Goal: Contribute content: Add original content to the website for others to see

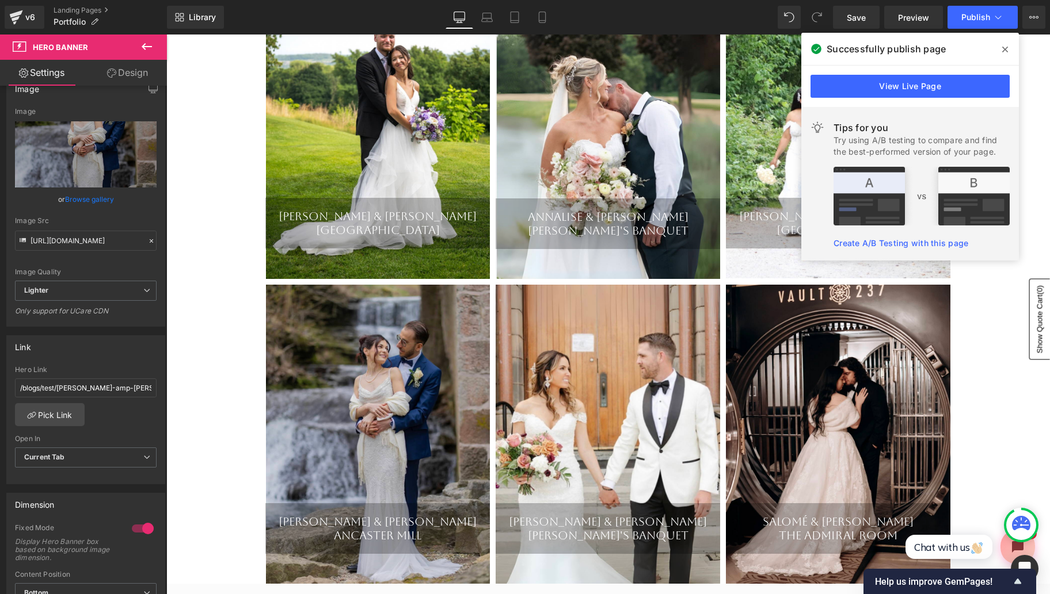
click at [1004, 47] on icon at bounding box center [1005, 49] width 6 height 9
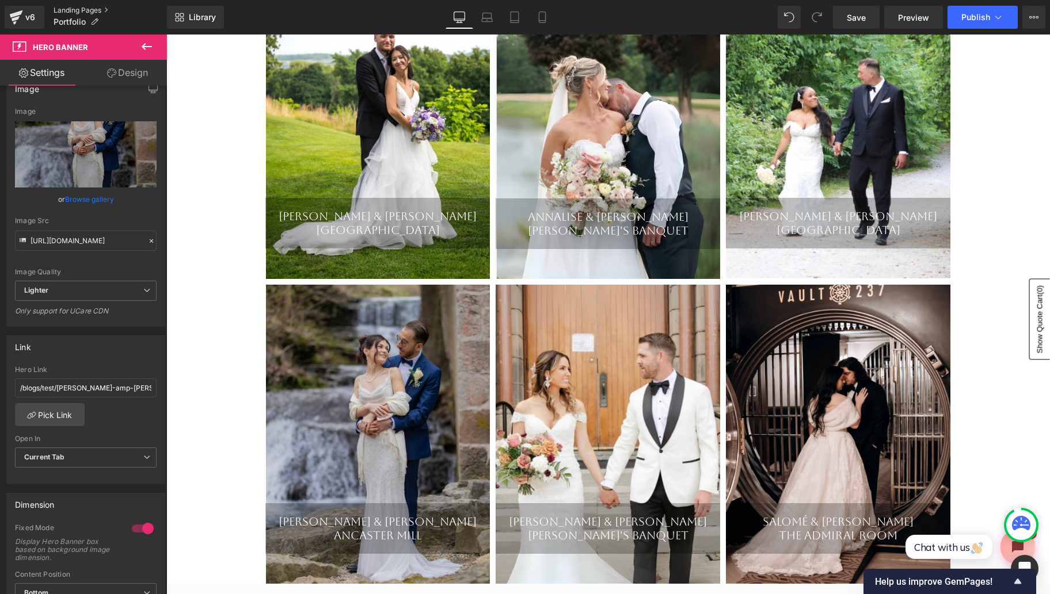
click at [90, 9] on link "Landing Pages" at bounding box center [110, 10] width 113 height 9
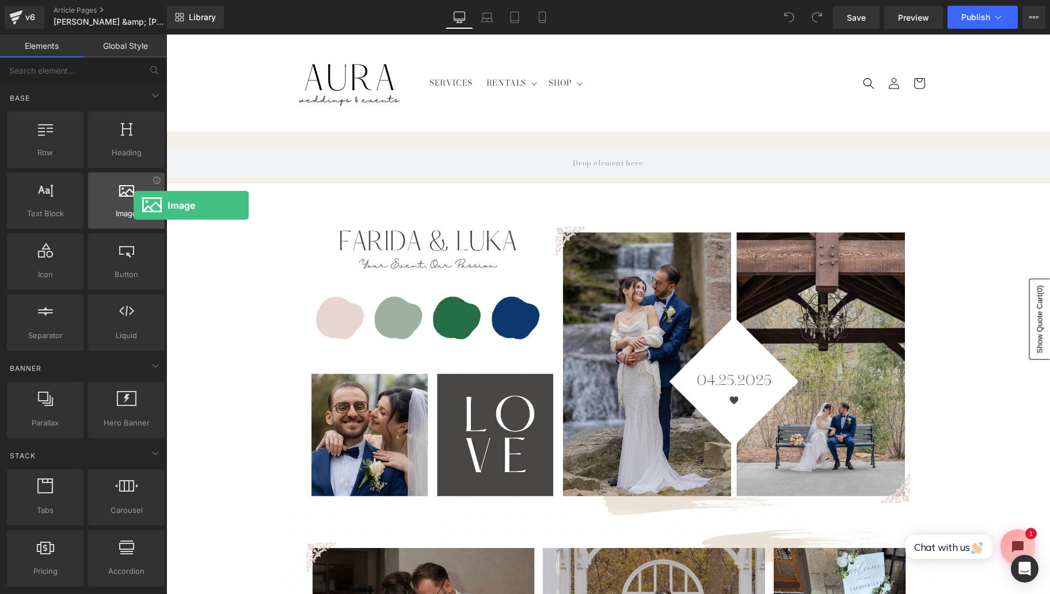
click at [134, 205] on div at bounding box center [127, 195] width 70 height 26
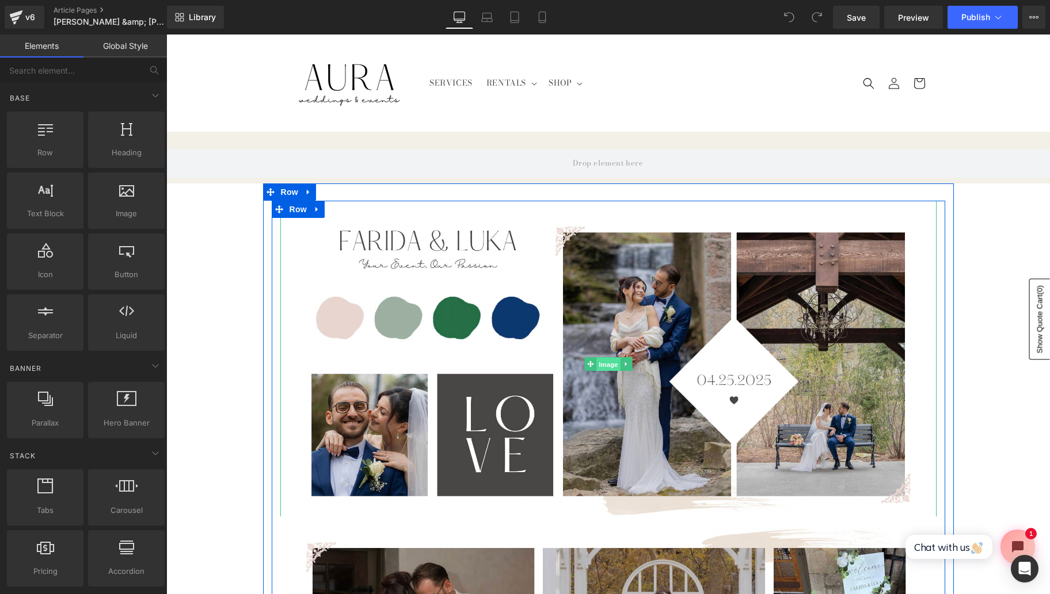
click at [609, 364] on span "Image" at bounding box center [608, 365] width 24 height 14
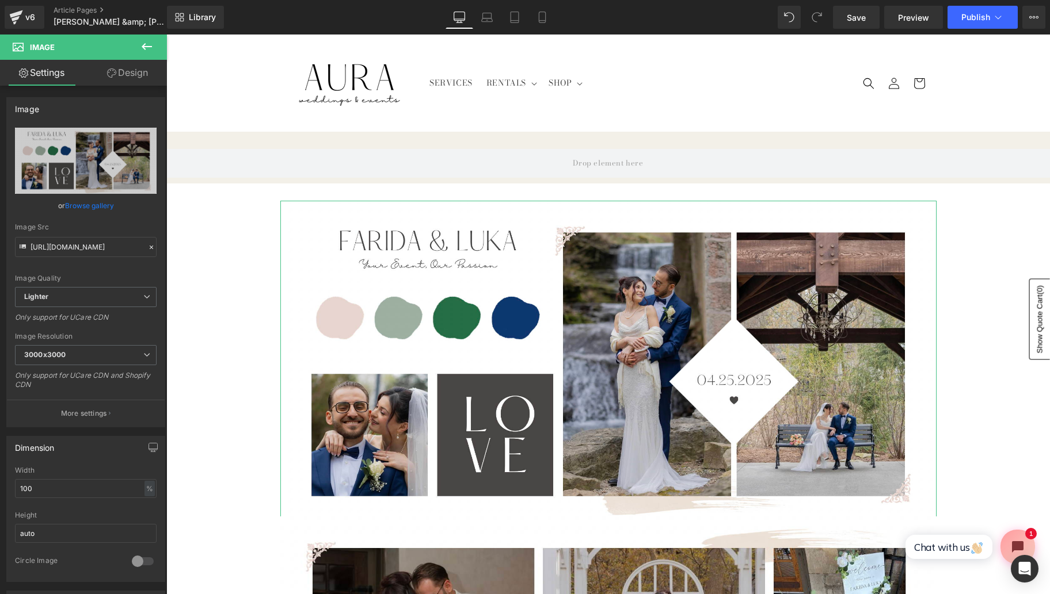
click at [91, 202] on link "Browse gallery" at bounding box center [89, 206] width 49 height 20
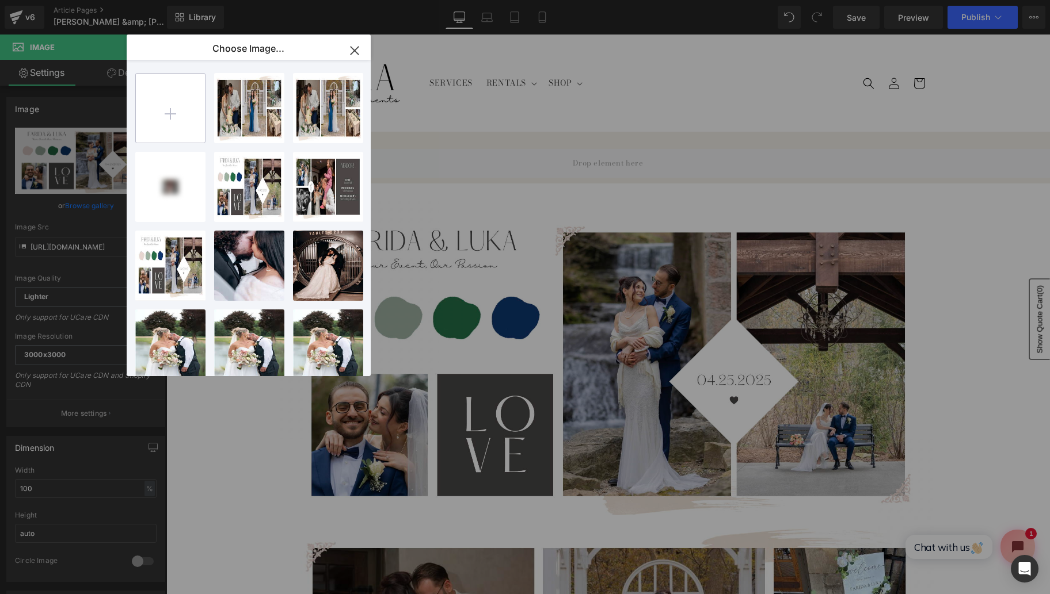
click at [190, 121] on input "file" at bounding box center [170, 108] width 69 height 69
type input "C:\fakepath\Screen Shot 2025-09-26 at 11.17.10 AM.png"
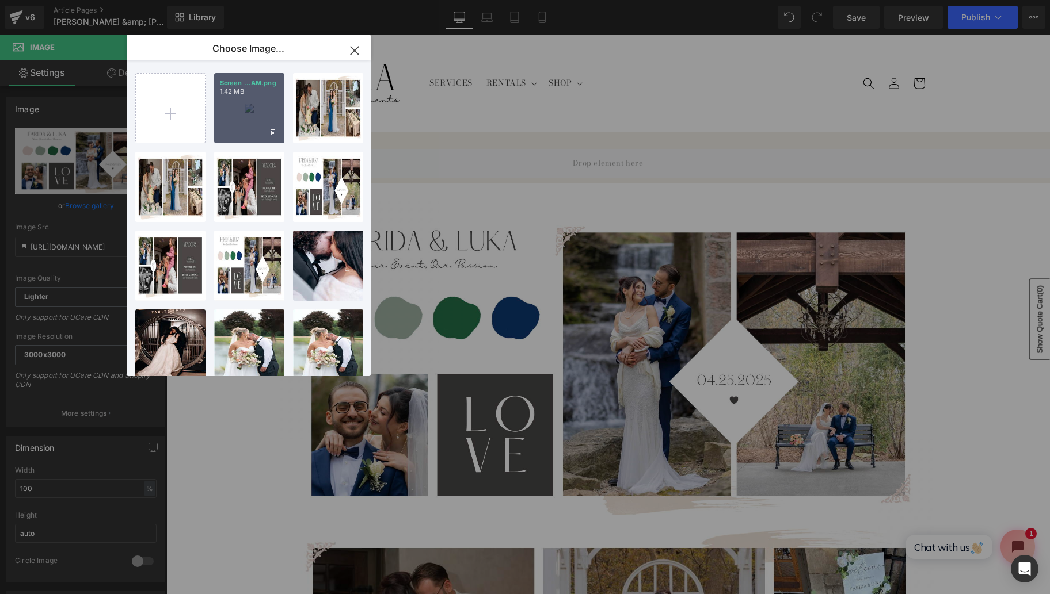
click at [254, 125] on div "Screen ...AM.png 1.42 MB" at bounding box center [249, 108] width 70 height 70
type input "https://ucarecdn.com/9a7dff35-35d9-4ea6-9b55-bbb746408664/-/format/auto/-/previ…"
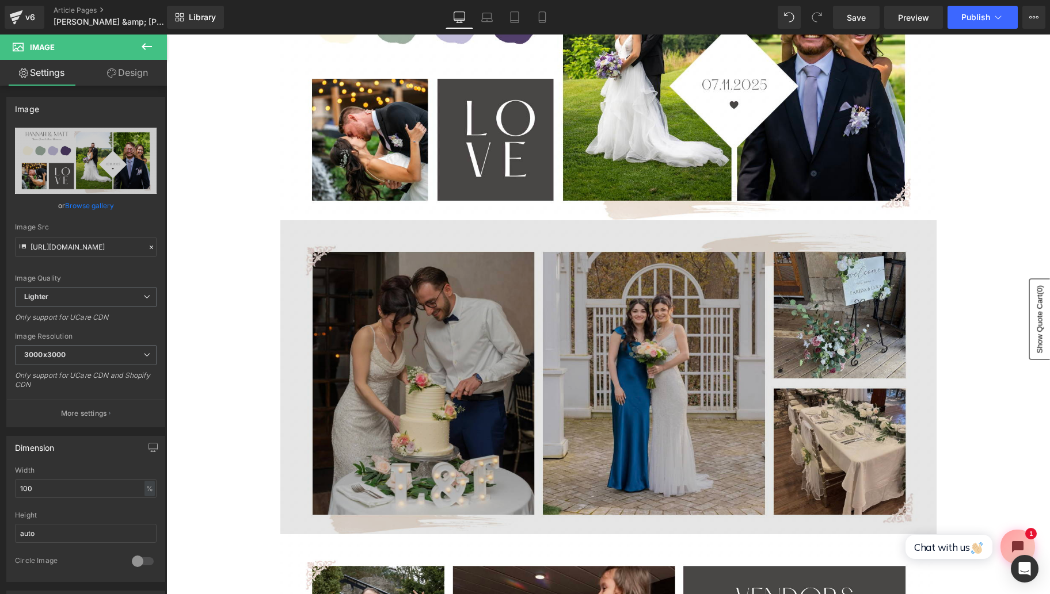
scroll to position [331, 0]
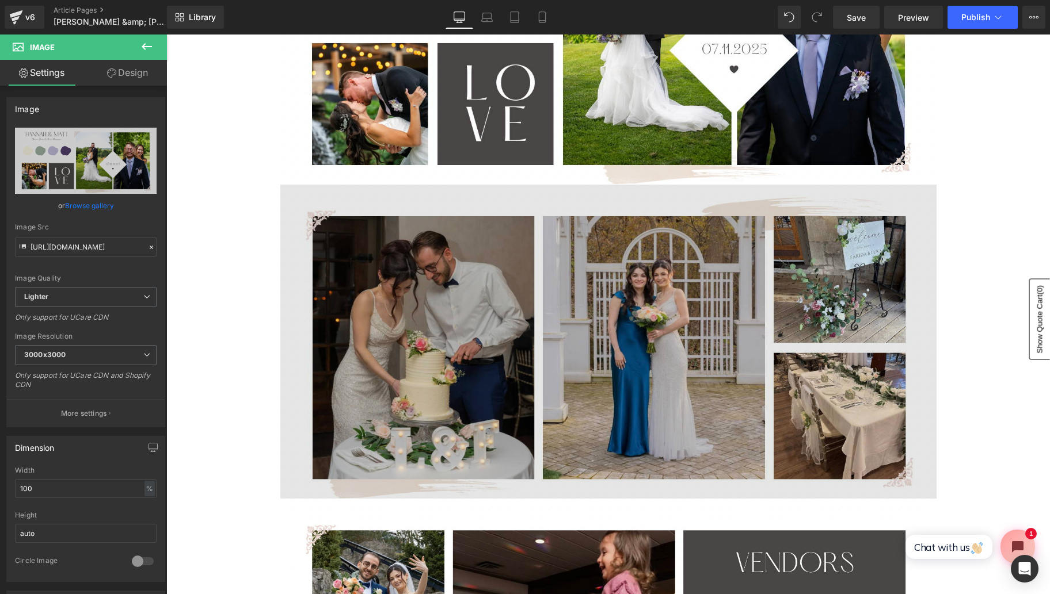
click at [546, 440] on img at bounding box center [608, 348] width 656 height 326
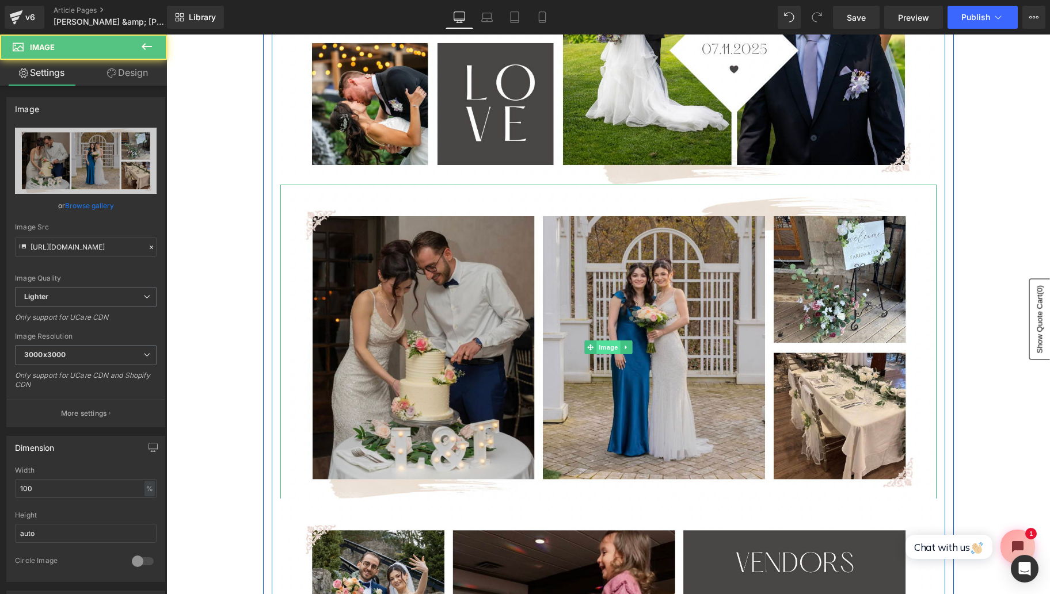
click at [603, 349] on span "Image" at bounding box center [608, 348] width 24 height 14
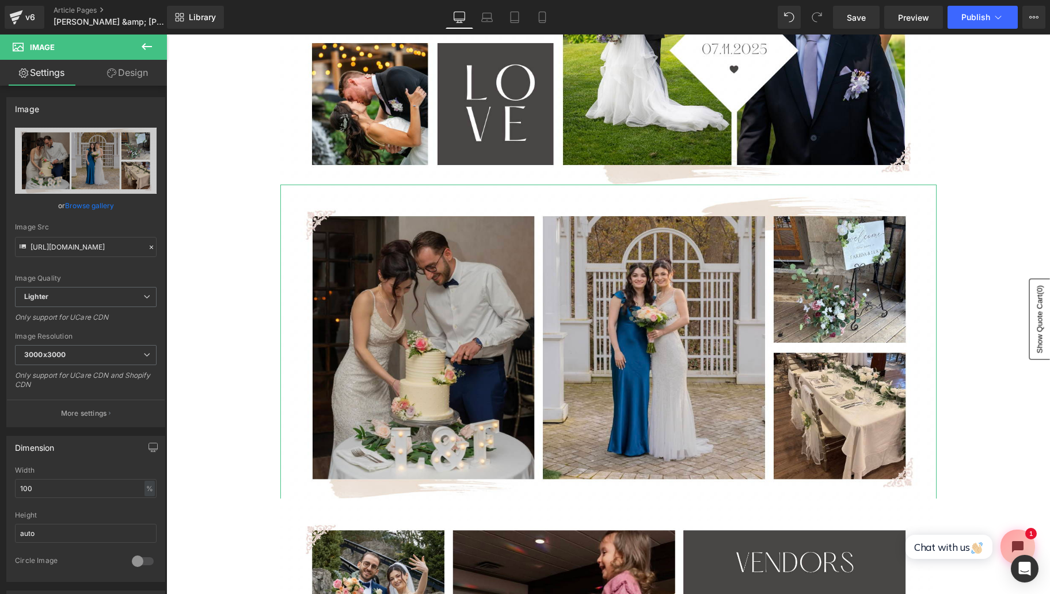
click at [104, 207] on link "Browse gallery" at bounding box center [89, 206] width 49 height 20
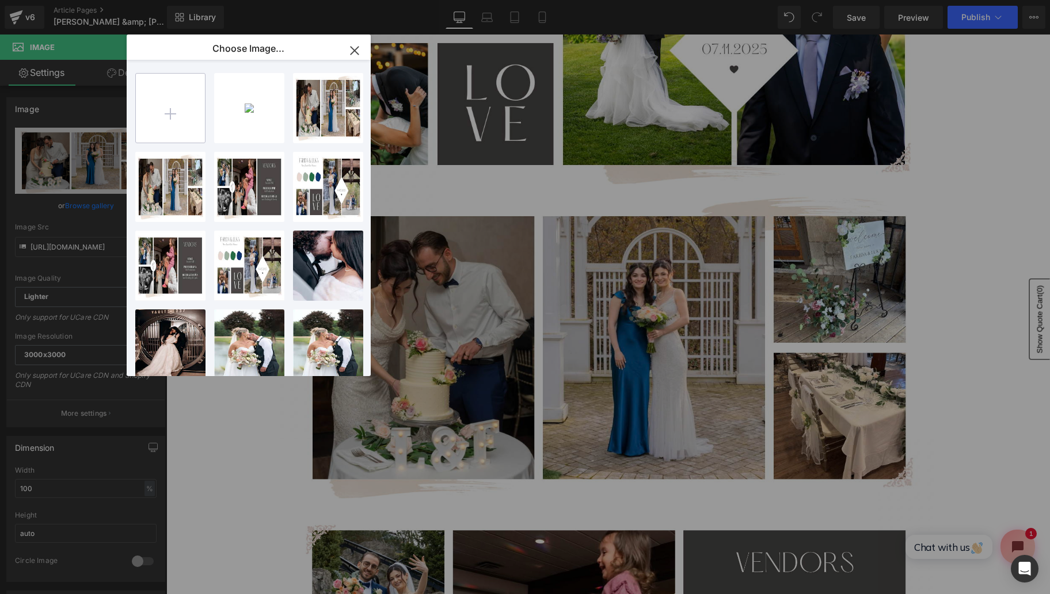
click at [180, 115] on input "file" at bounding box center [170, 108] width 69 height 69
type input "C:\fakepath\Screen Shot 2025-09-26 at 11.17.20 AM.png"
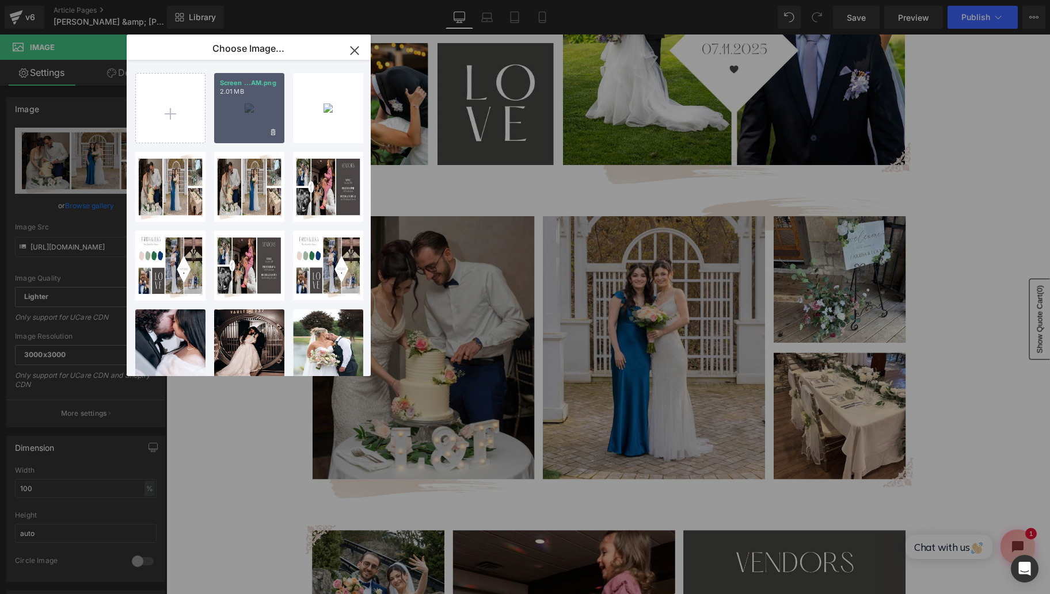
click at [245, 110] on div "Screen ...AM.png 2.01 MB" at bounding box center [249, 108] width 70 height 70
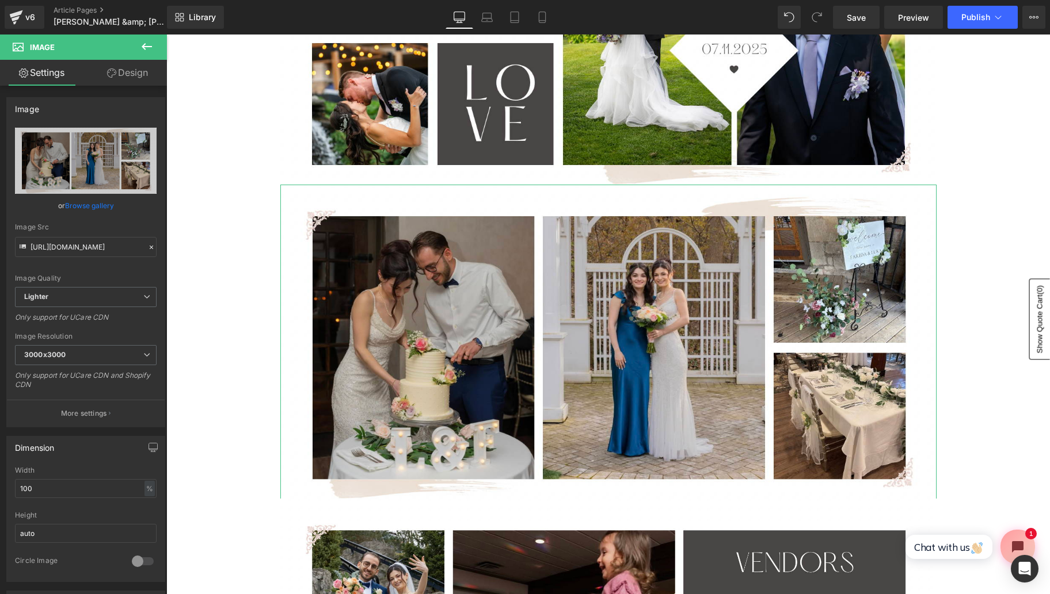
click at [97, 201] on link "Browse gallery" at bounding box center [89, 206] width 49 height 20
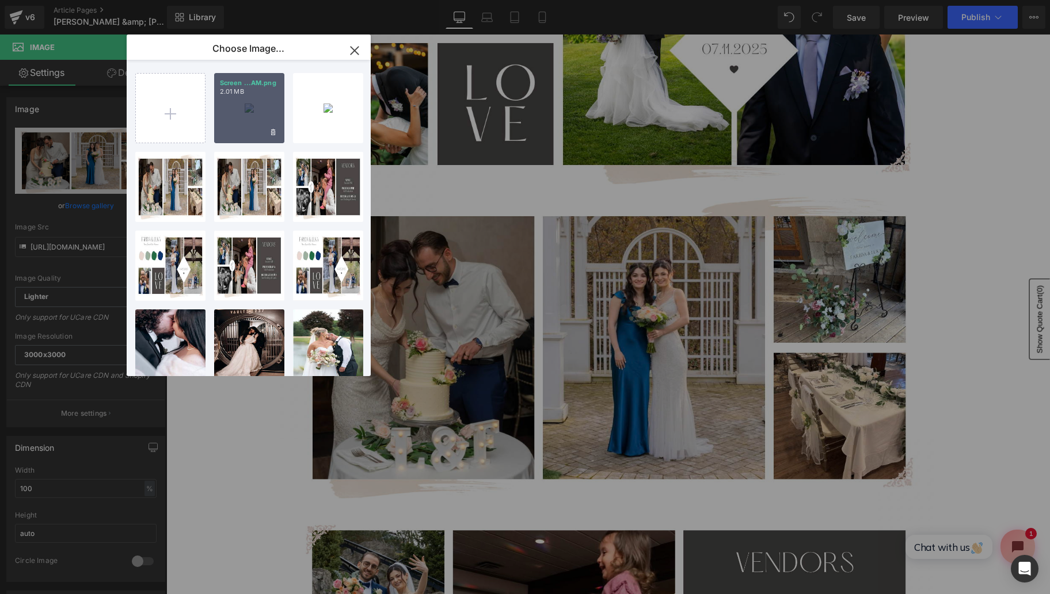
click at [249, 103] on div "Screen ...AM.png 2.01 MB" at bounding box center [249, 108] width 70 height 70
type input "https://ucarecdn.com/c6f054c2-33b3-467a-82ee-ce8bdf9d0b3a/-/format/auto/-/previ…"
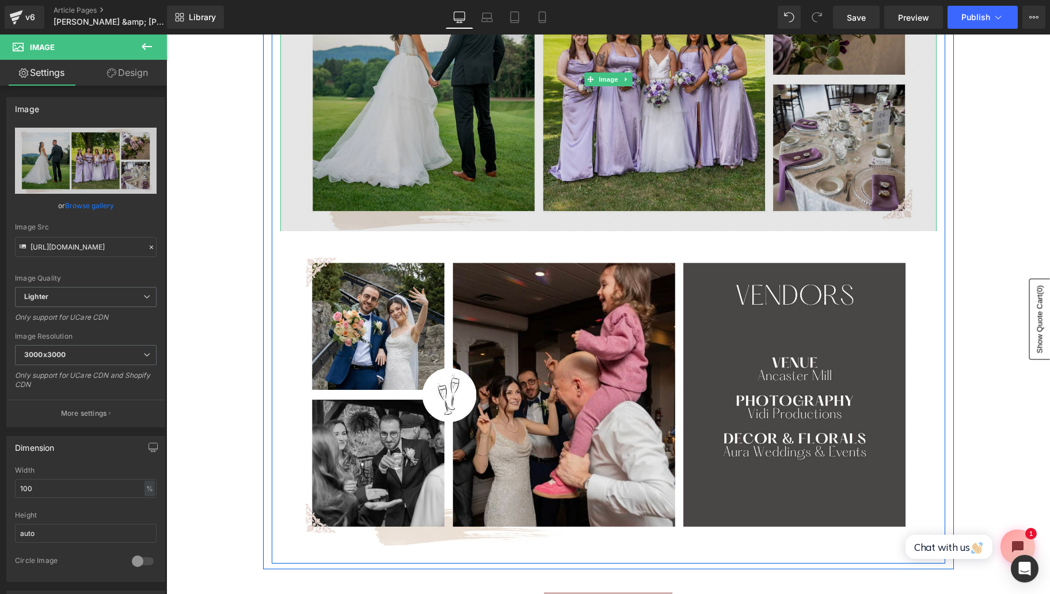
scroll to position [605, 0]
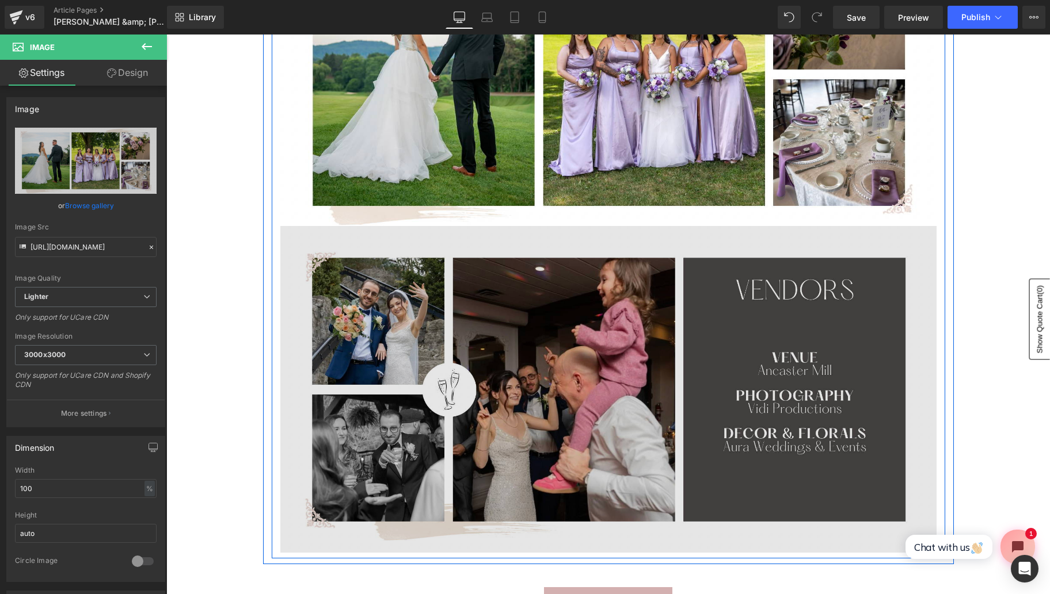
click at [548, 352] on img at bounding box center [608, 389] width 656 height 327
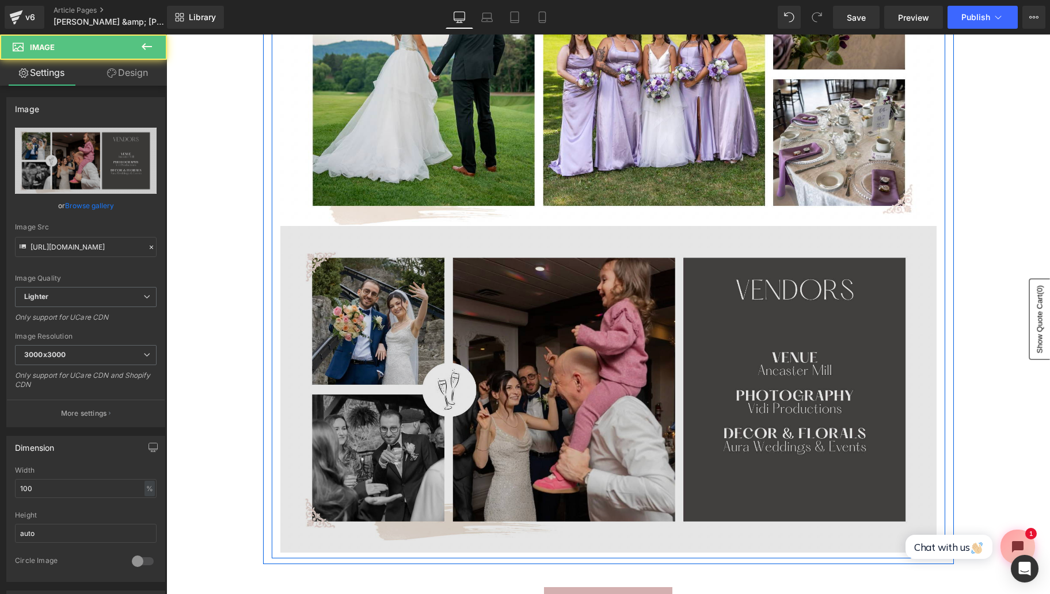
click at [384, 313] on img at bounding box center [608, 389] width 656 height 327
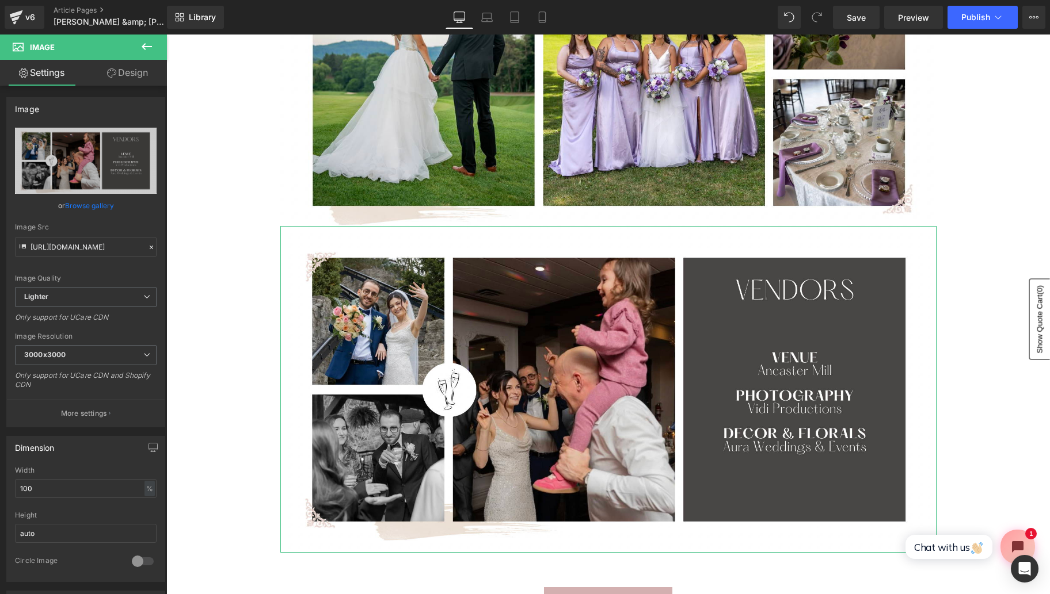
click at [100, 206] on link "Browse gallery" at bounding box center [89, 206] width 49 height 20
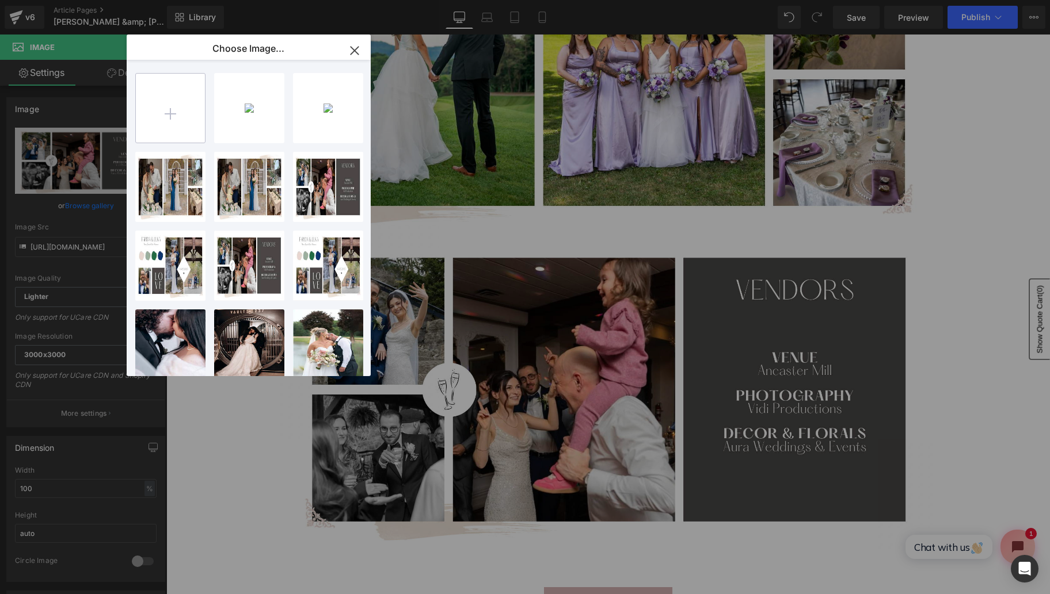
click at [186, 124] on input "file" at bounding box center [170, 108] width 69 height 69
type input "C:\fakepath\Screen Shot 2025-09-26 at 11.17.44 AM.png"
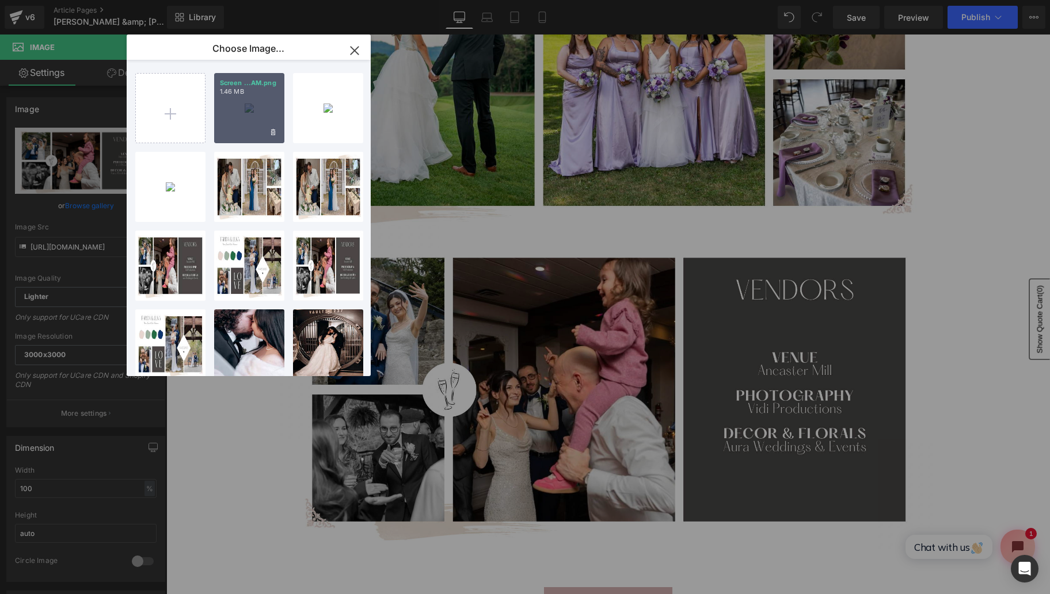
click at [250, 118] on div "Screen ...AM.png 1.46 MB" at bounding box center [249, 108] width 70 height 70
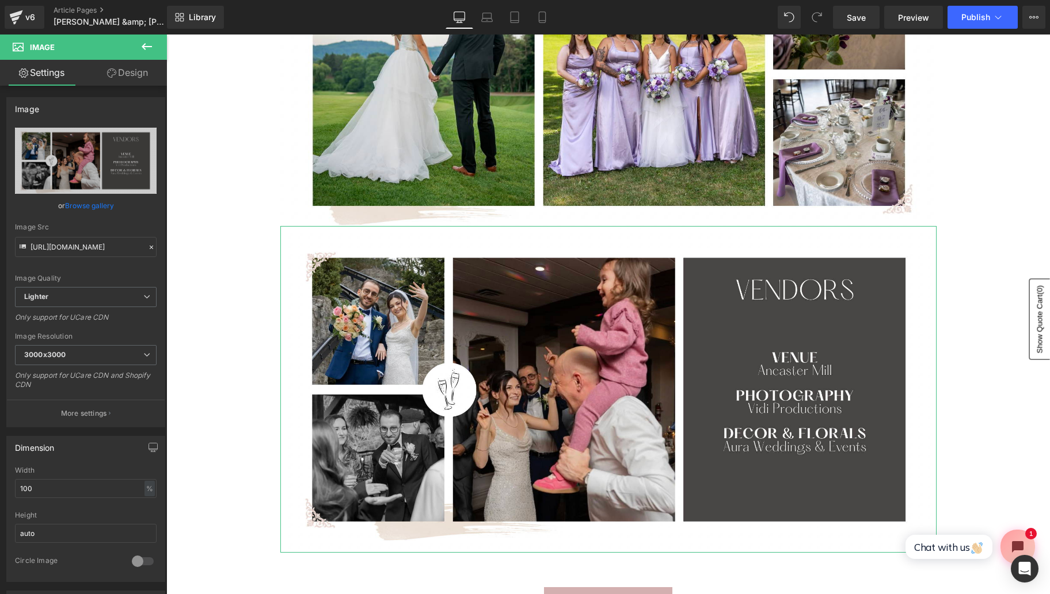
click at [94, 206] on link "Browse gallery" at bounding box center [89, 206] width 49 height 20
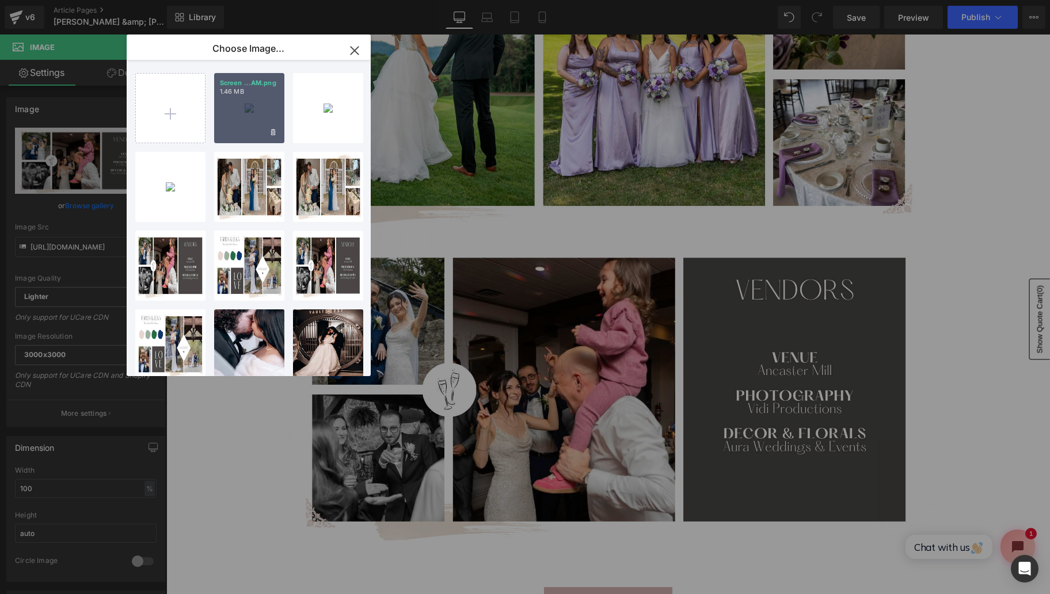
click at [224, 116] on div "Screen ...AM.png 1.46 MB" at bounding box center [249, 108] width 70 height 70
type input "https://ucarecdn.com/4eb5fcae-1efd-440c-917c-ae33e8439aa0/-/format/auto/-/previ…"
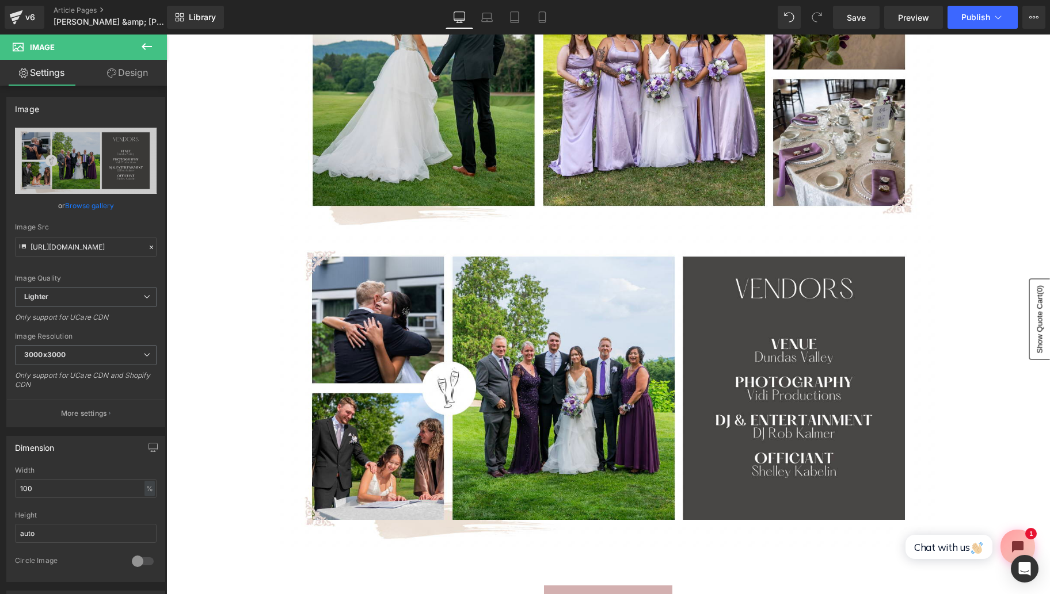
click at [238, 268] on div "Row Image Image Image Row Row back to portfolio Button Icon Row Row DON'T MISS …" at bounding box center [607, 312] width 883 height 1571
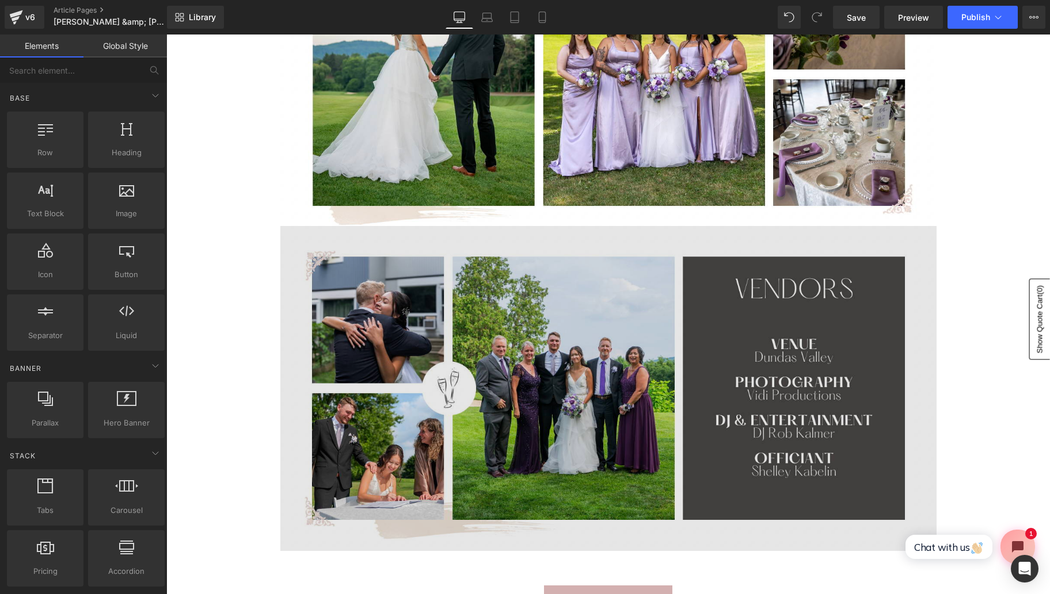
click at [439, 323] on img at bounding box center [608, 388] width 656 height 325
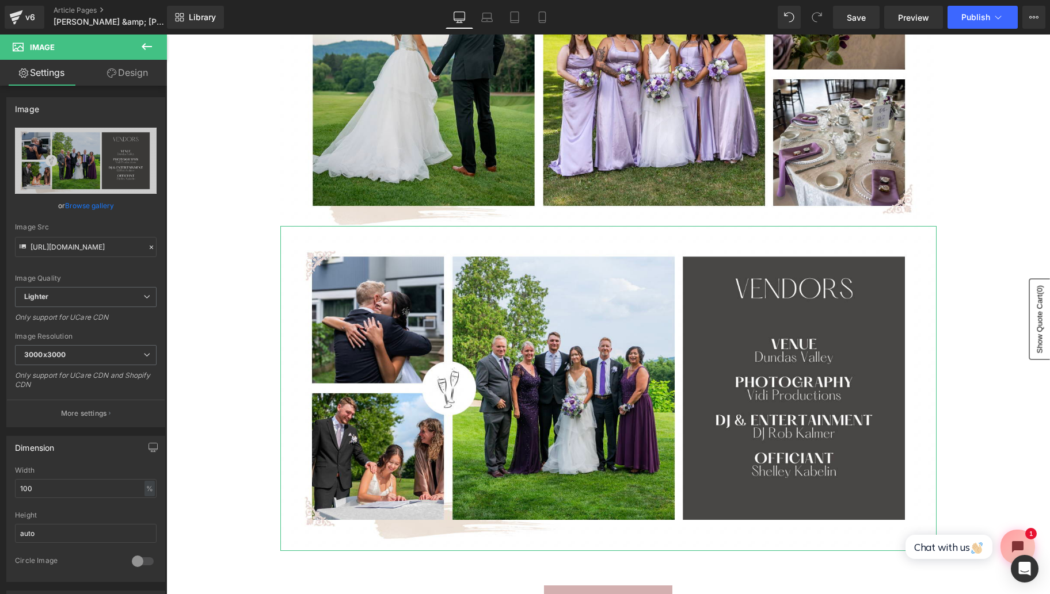
click at [96, 208] on link "Browse gallery" at bounding box center [89, 206] width 49 height 20
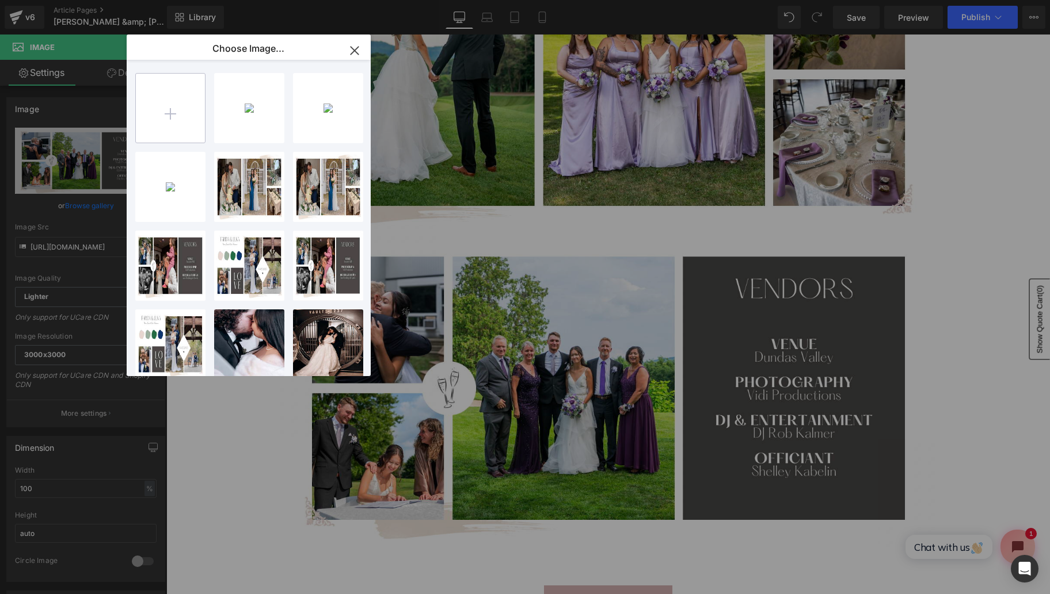
click at [186, 125] on input "file" at bounding box center [170, 108] width 69 height 69
type input "C:\fakepath\Screen Shot 2025-09-26 at 11.19.42 AM.png"
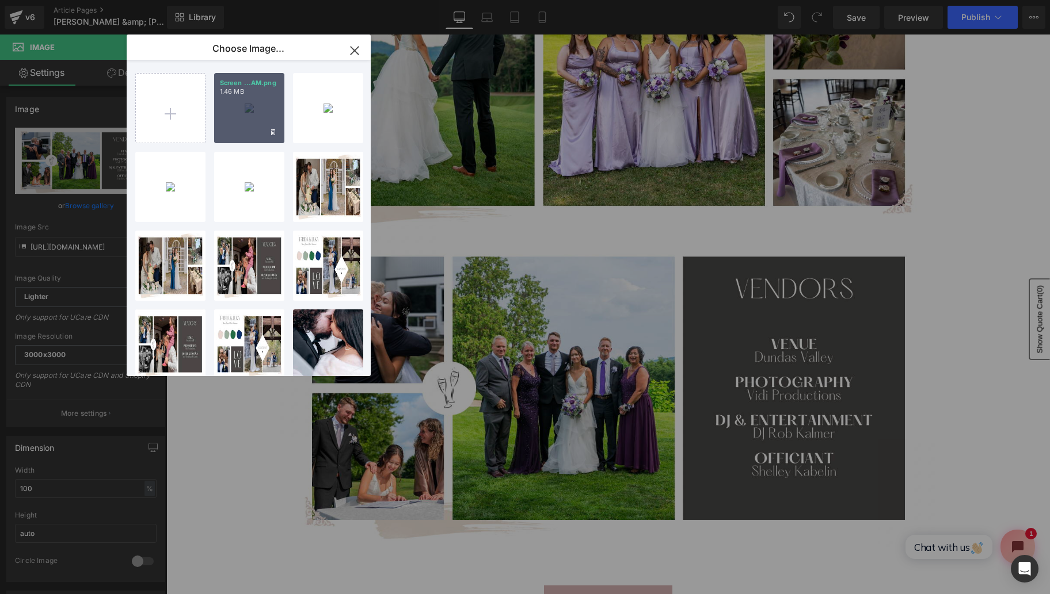
click at [238, 120] on div "Screen ...AM.png 1.46 MB" at bounding box center [249, 108] width 70 height 70
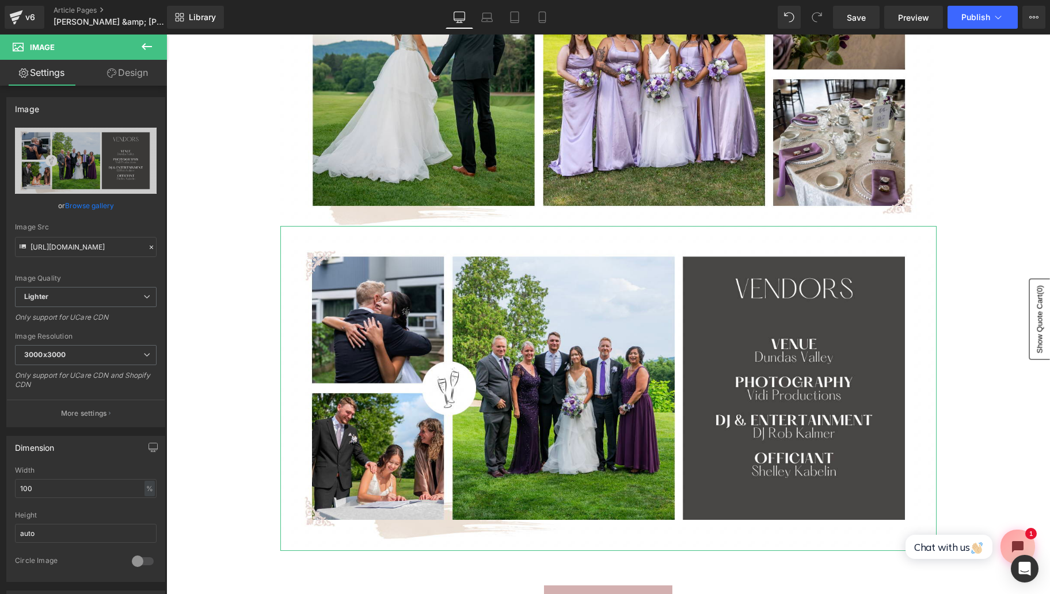
click at [98, 206] on link "Browse gallery" at bounding box center [89, 206] width 49 height 20
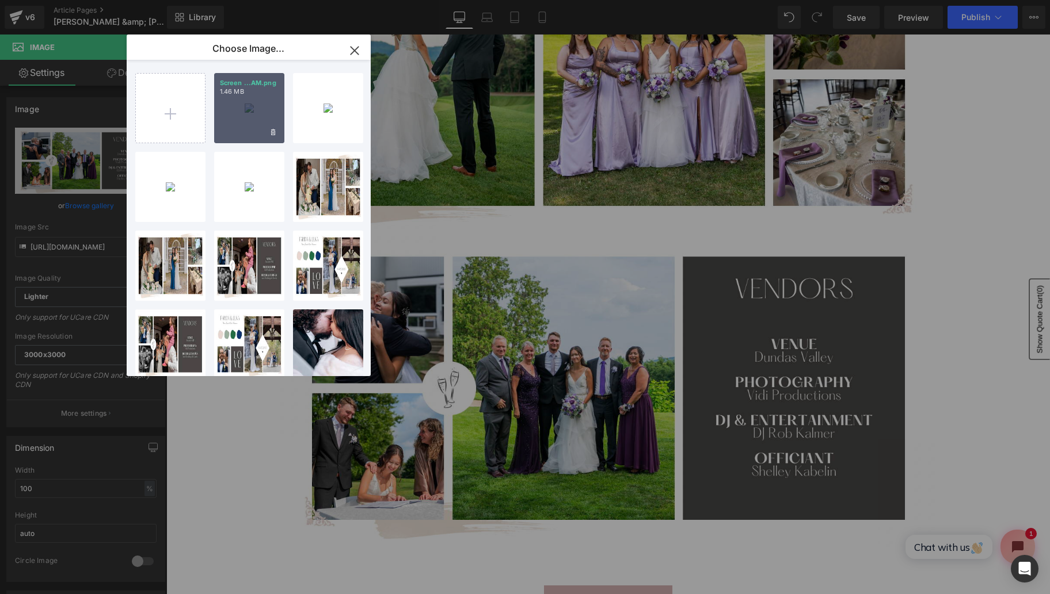
click at [239, 120] on div "Screen ...AM.png 1.46 MB" at bounding box center [249, 108] width 70 height 70
type input "https://ucarecdn.com/2adf6c0d-bf55-4bc0-8c65-621d09a91c09/-/format/auto/-/previ…"
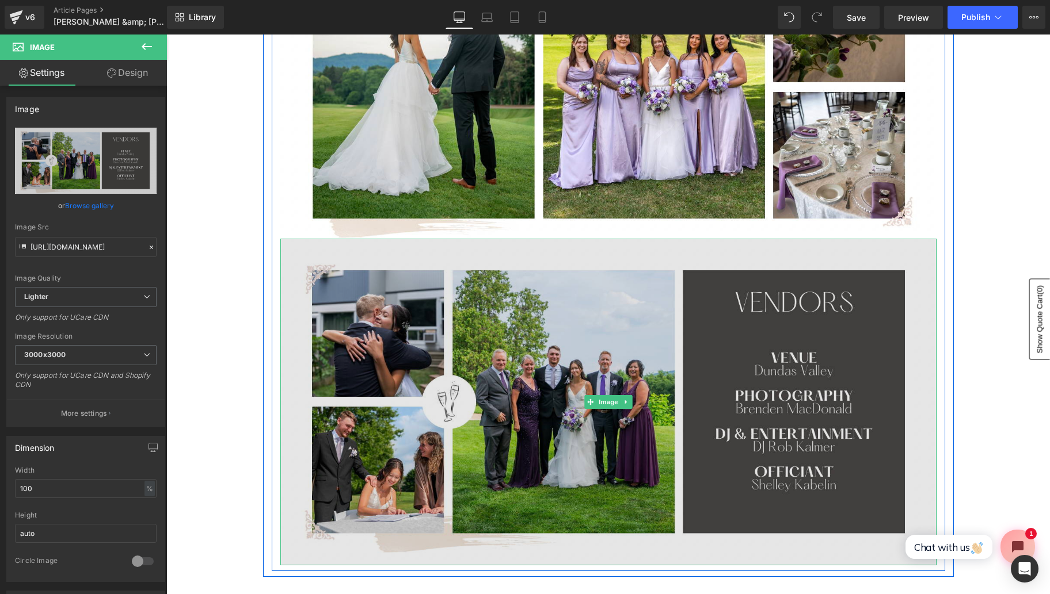
scroll to position [592, 0]
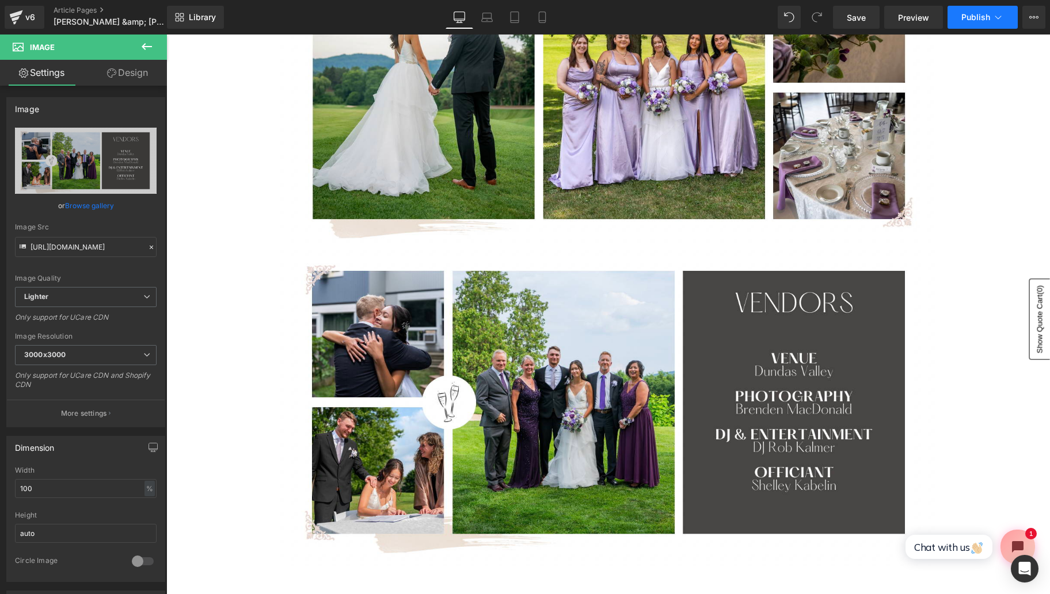
click at [998, 18] on icon at bounding box center [998, 18] width 12 height 12
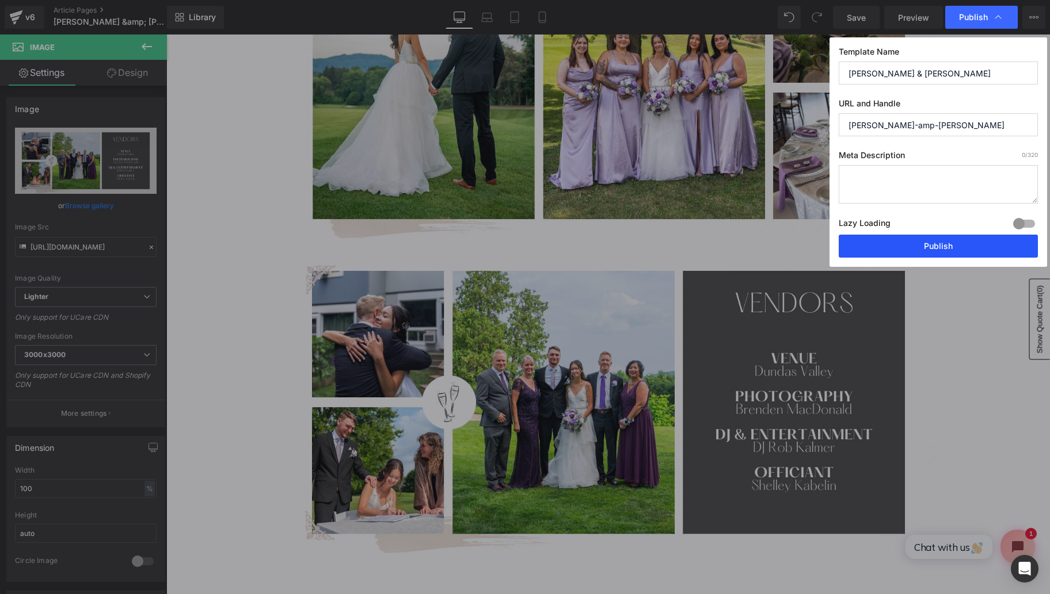
click at [941, 246] on button "Publish" at bounding box center [937, 246] width 199 height 23
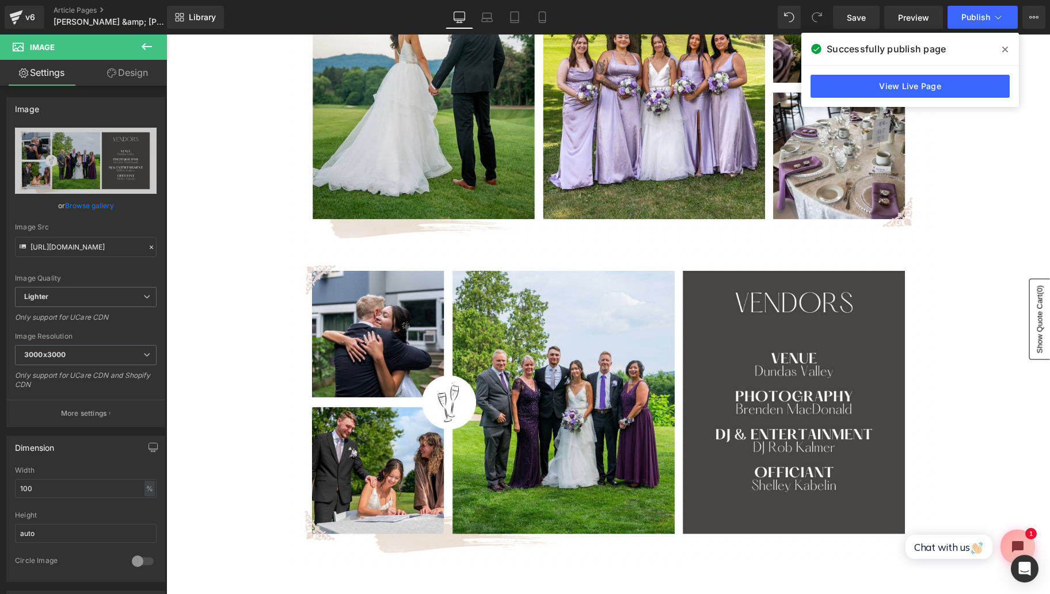
click at [1007, 47] on icon at bounding box center [1005, 49] width 6 height 9
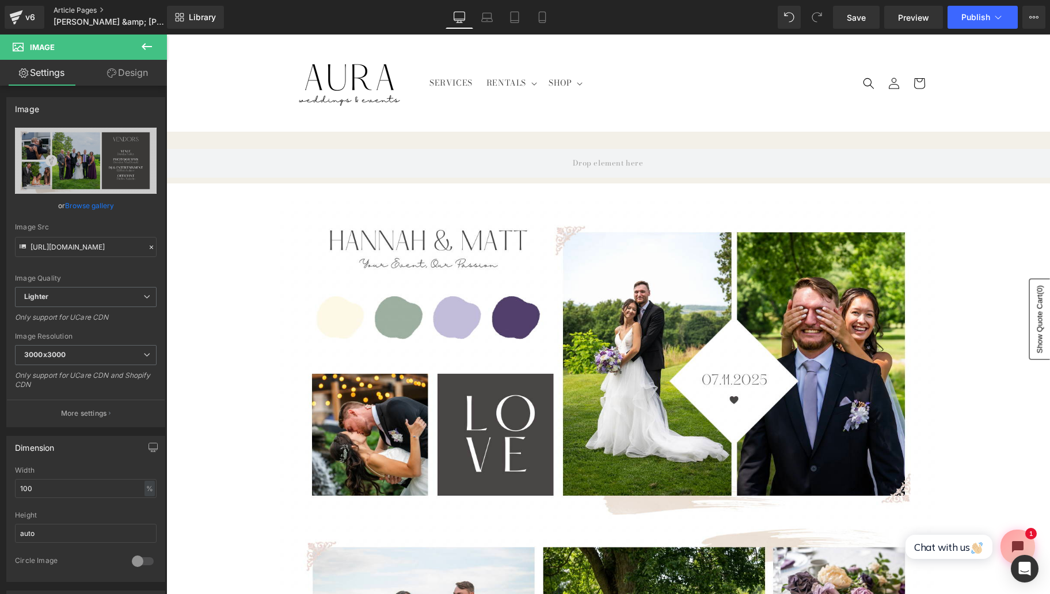
click at [77, 13] on link "Article Pages" at bounding box center [120, 10] width 132 height 9
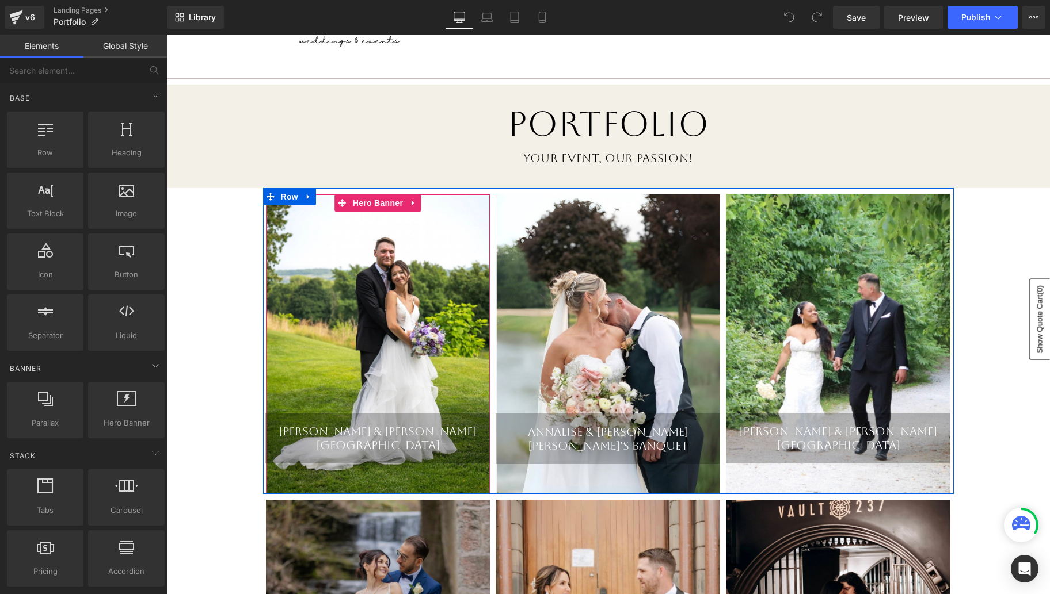
scroll to position [60, 0]
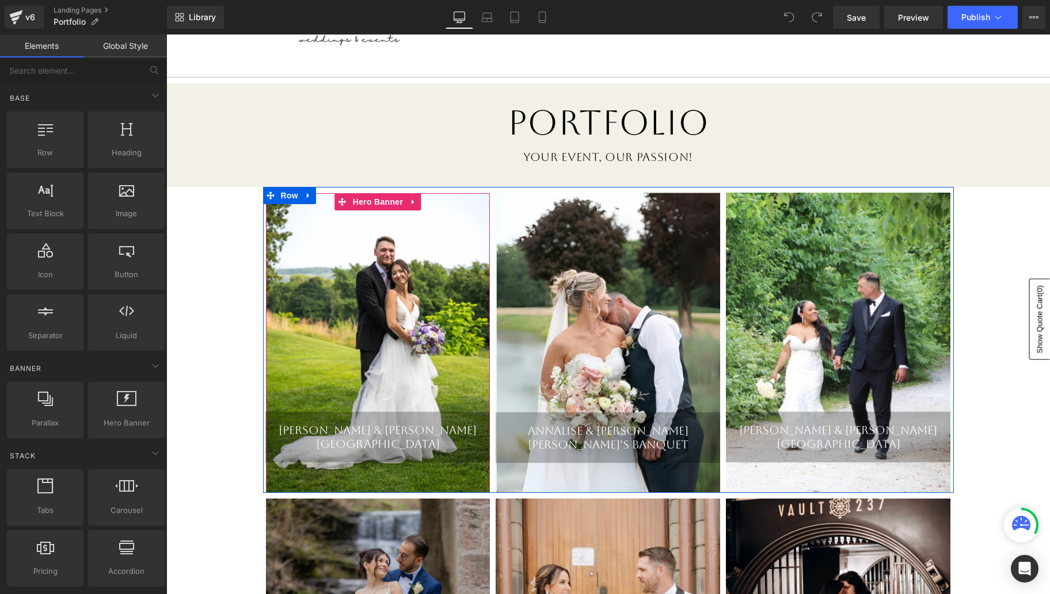
click at [398, 336] on div "Hannah & Matt Dundas Valley Heading" at bounding box center [378, 343] width 224 height 300
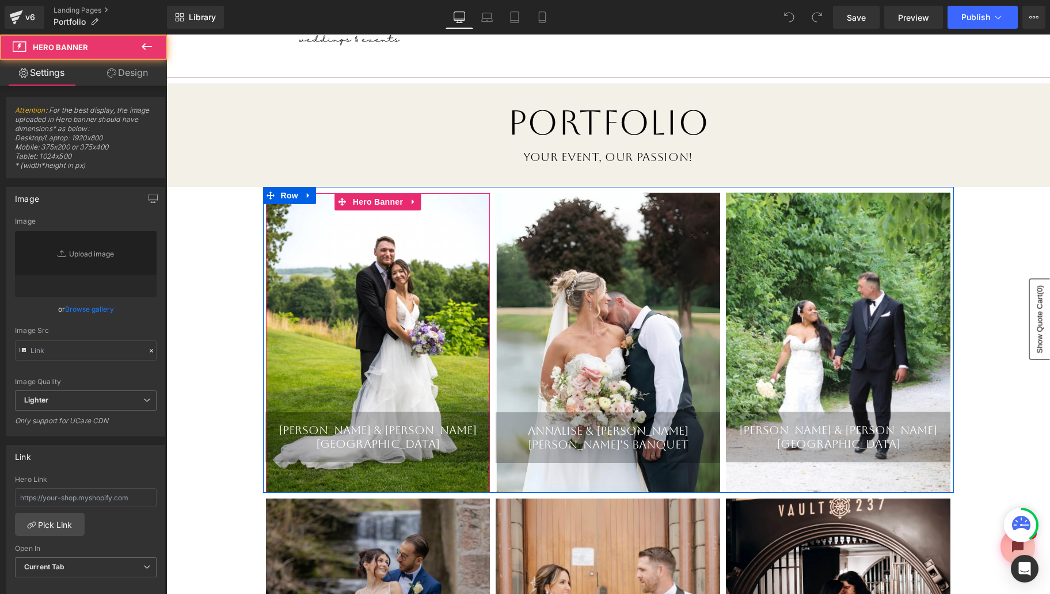
type input "https://ucarecdn.com/c9f680ab-12b7-4d1a-bd2c-60d63a86a7d3/-/format/auto/-/previ…"
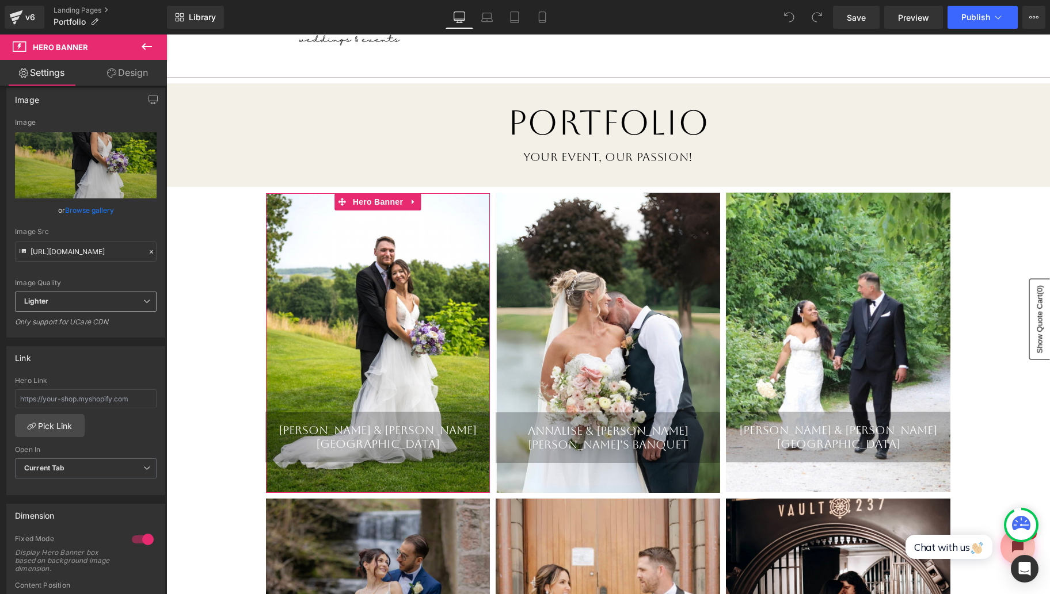
scroll to position [100, 0]
click at [67, 420] on link "Pick Link" at bounding box center [50, 424] width 70 height 23
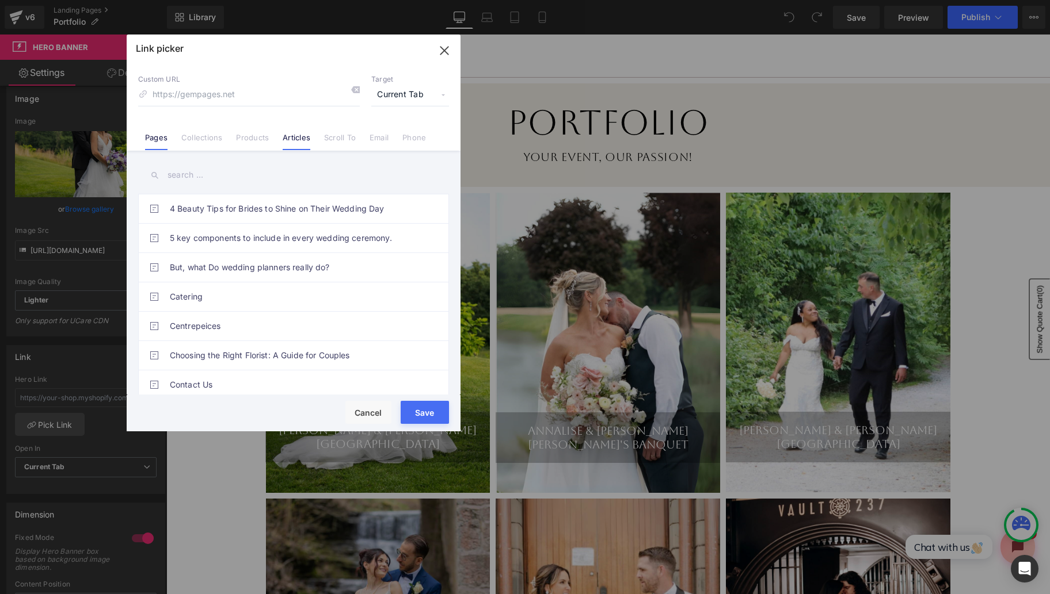
click at [288, 134] on link "Articles" at bounding box center [297, 141] width 28 height 17
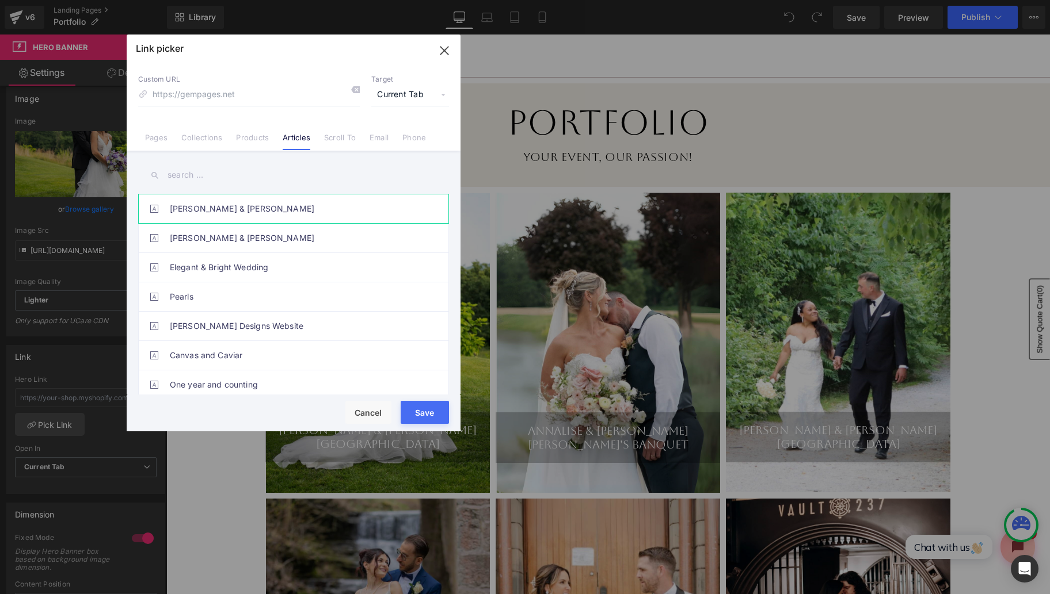
click at [214, 207] on link "[PERSON_NAME] & [PERSON_NAME]" at bounding box center [296, 209] width 253 height 29
type input "/blogs/test/hannah-amp-matt"
click at [418, 412] on button "Save" at bounding box center [425, 412] width 48 height 23
type input "/blogs/test/hannah-amp-matt"
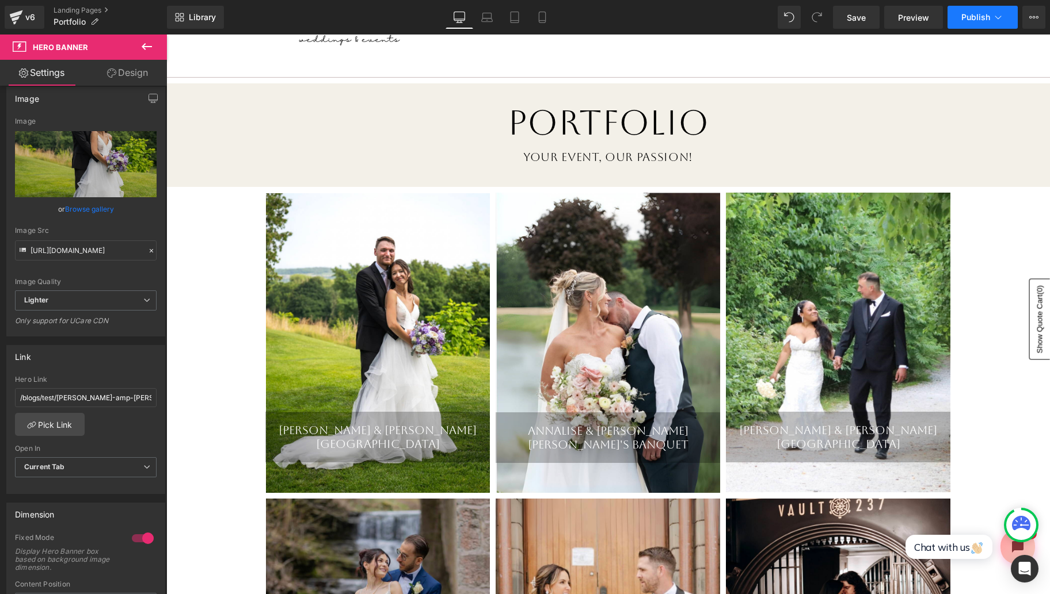
click at [998, 22] on icon at bounding box center [998, 18] width 12 height 12
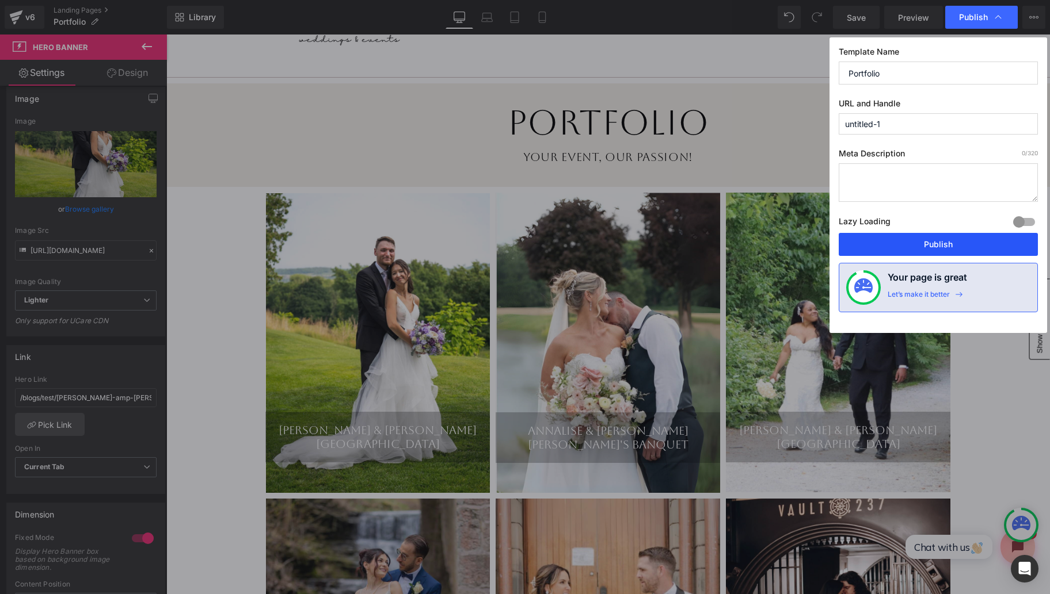
click at [959, 242] on button "Publish" at bounding box center [937, 244] width 199 height 23
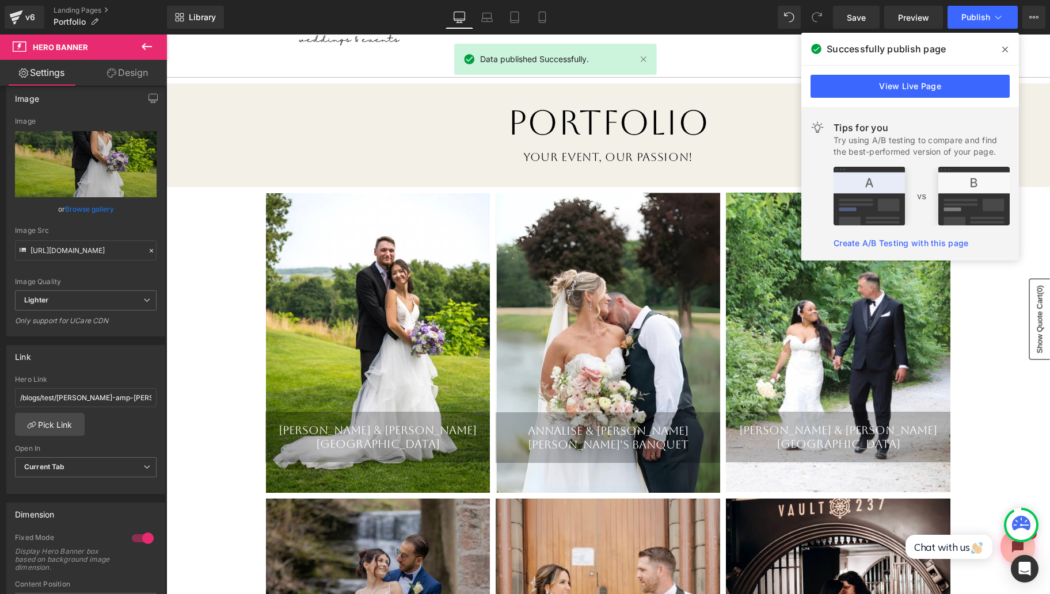
click at [1007, 51] on icon at bounding box center [1005, 50] width 6 height 6
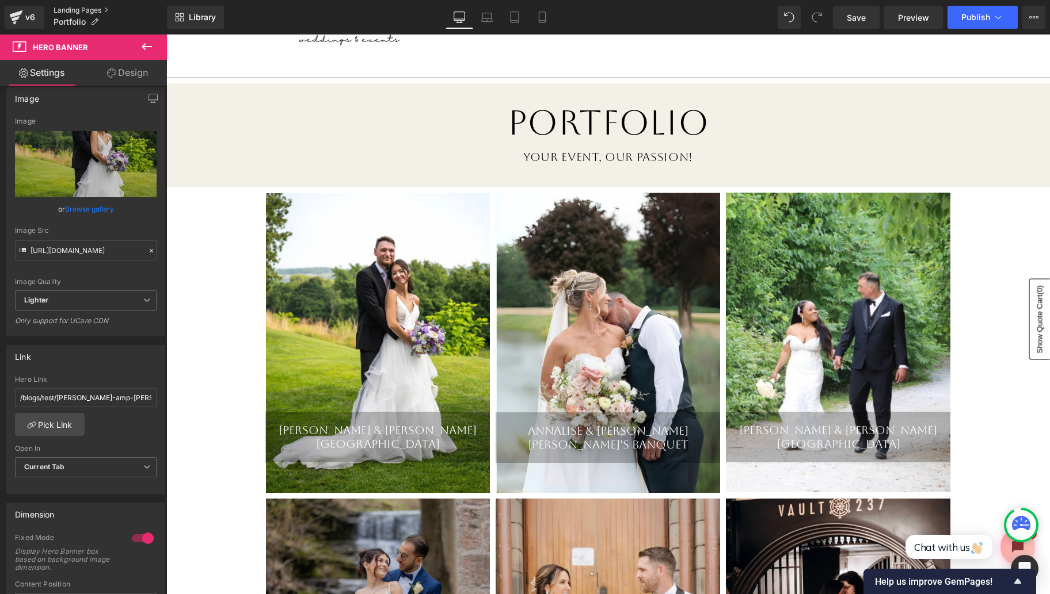
click at [100, 9] on link "Landing Pages" at bounding box center [110, 10] width 113 height 9
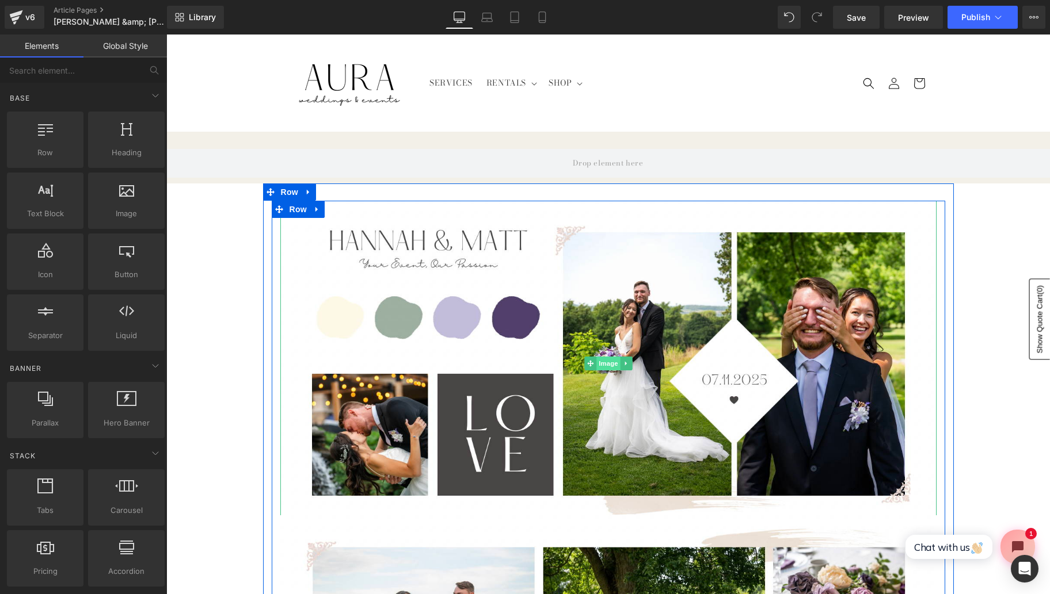
click at [605, 364] on span "Image" at bounding box center [608, 364] width 24 height 14
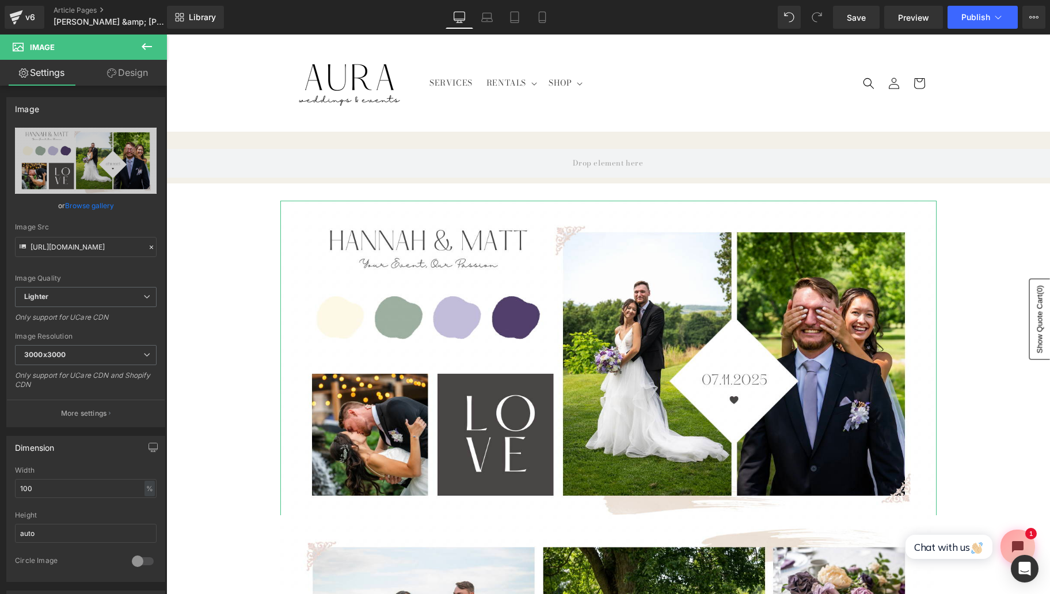
click at [94, 203] on link "Browse gallery" at bounding box center [89, 206] width 49 height 20
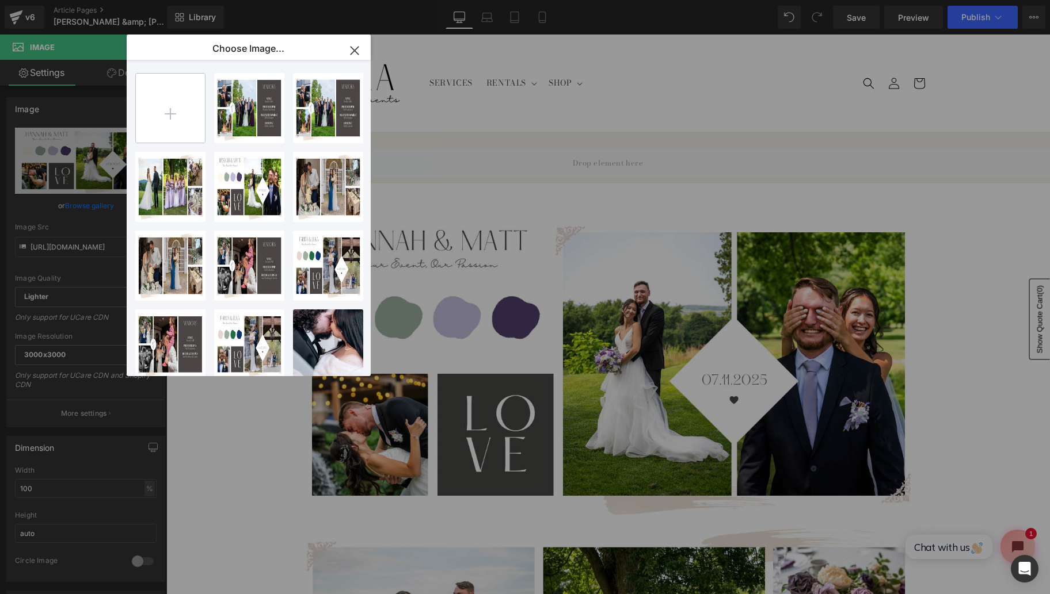
click at [174, 106] on input "file" at bounding box center [170, 108] width 69 height 69
type input "C:\fakepath\Screen Shot 2025-09-26 at 11.49.13 AM.png"
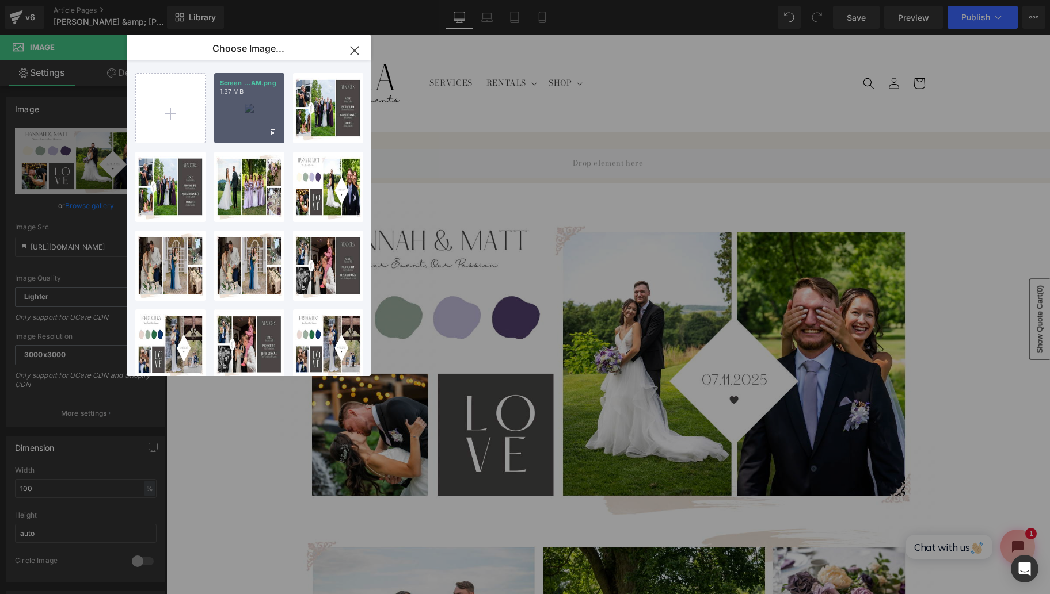
click at [244, 128] on div "Screen ...AM.png 1.37 MB" at bounding box center [249, 108] width 70 height 70
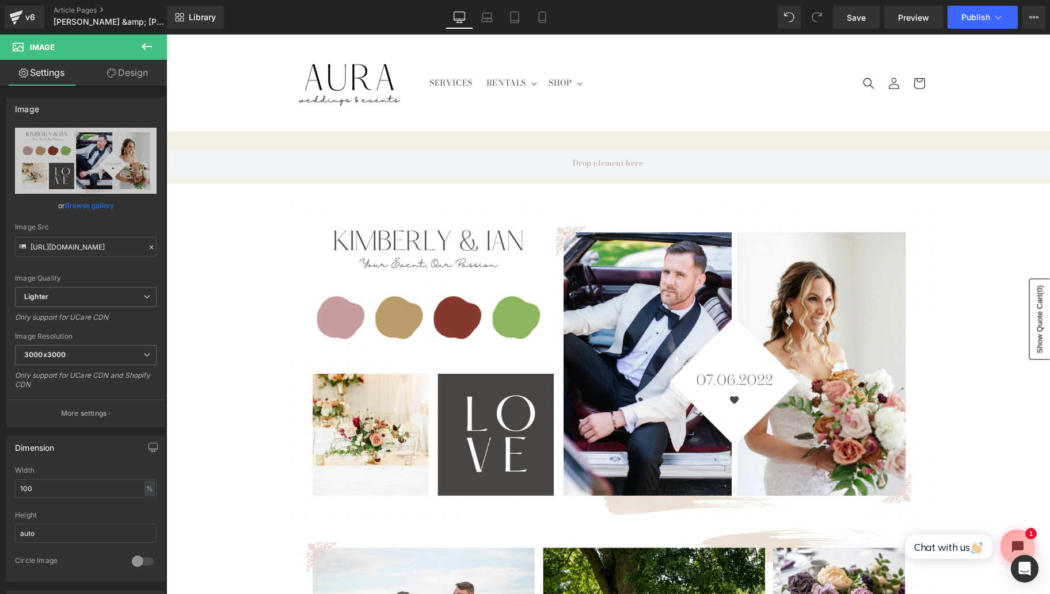
type input "https://ucarecdn.com/5b277c1d-f833-4072-a132-dd652848bbff/-/format/auto/-/previ…"
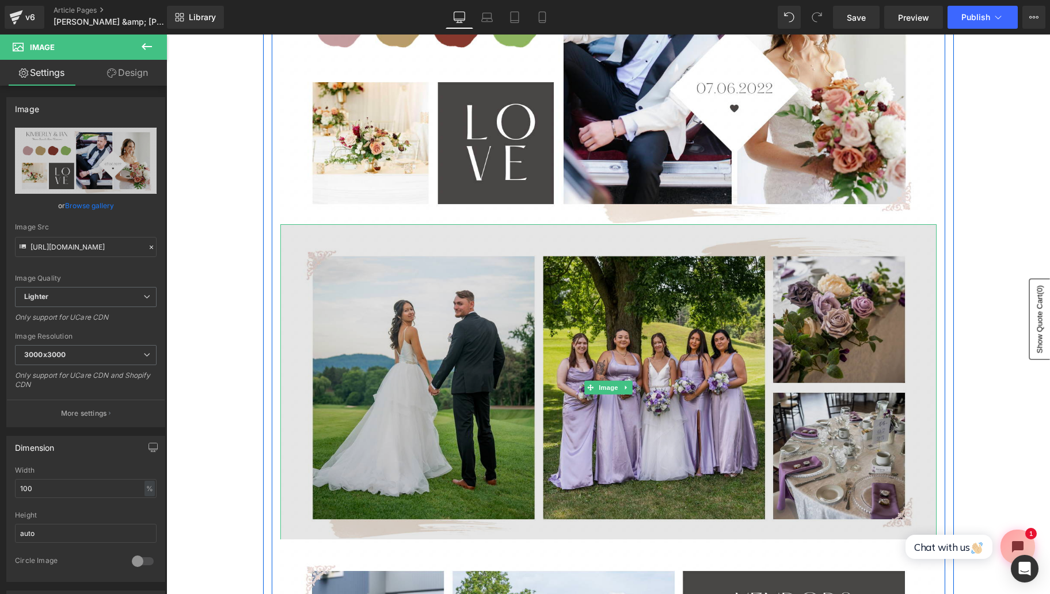
scroll to position [304, 0]
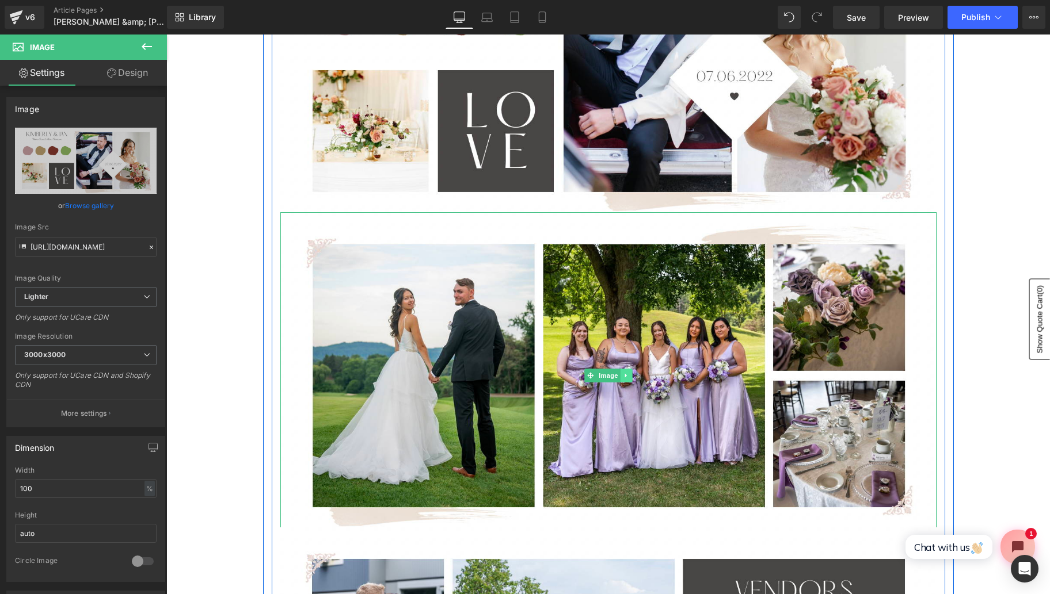
click at [630, 373] on link at bounding box center [626, 376] width 12 height 14
click at [631, 378] on icon at bounding box center [631, 375] width 6 height 6
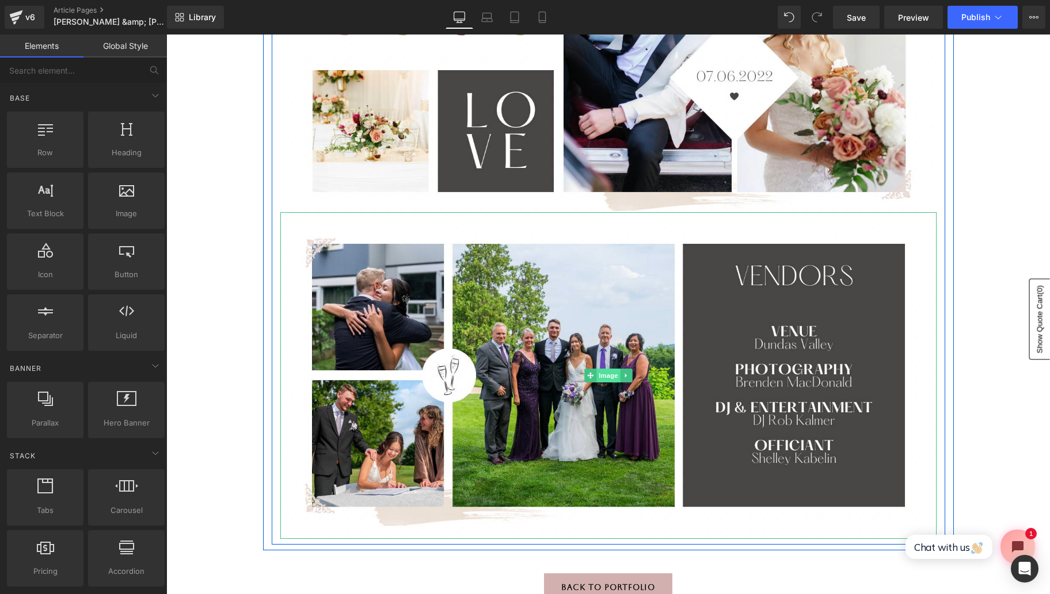
click at [607, 373] on span "Image" at bounding box center [608, 376] width 24 height 14
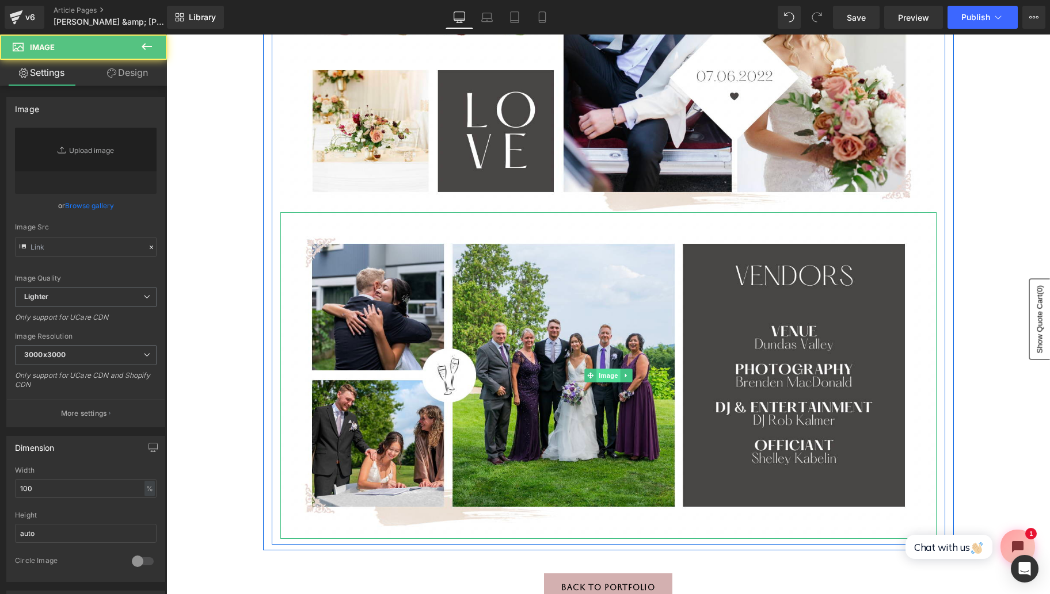
type input "https://ucarecdn.com/2adf6c0d-bf55-4bc0-8c65-621d09a91c09/-/format/auto/-/previ…"
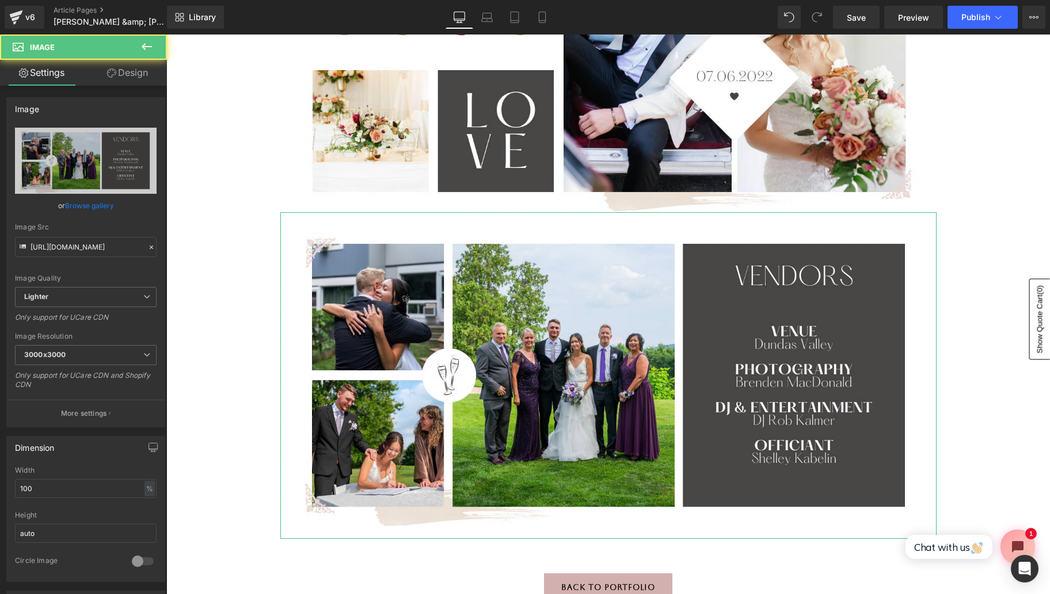
click at [98, 205] on link "Browse gallery" at bounding box center [89, 206] width 49 height 20
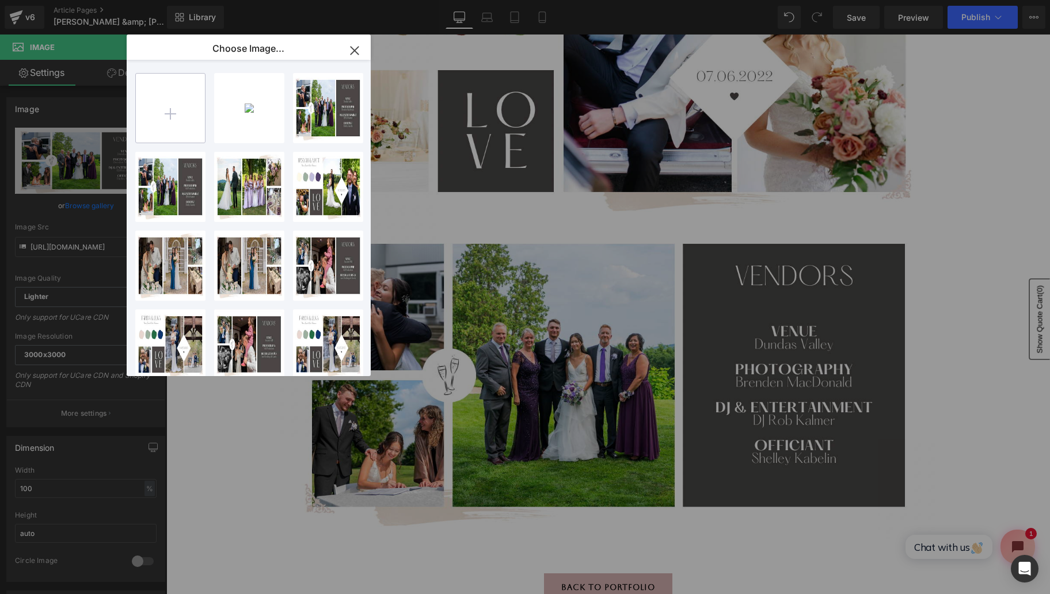
click at [169, 139] on input "file" at bounding box center [170, 108] width 69 height 69
type input "C:\fakepath\Screen Shot 2025-09-26 at 11.48.17 AM.png"
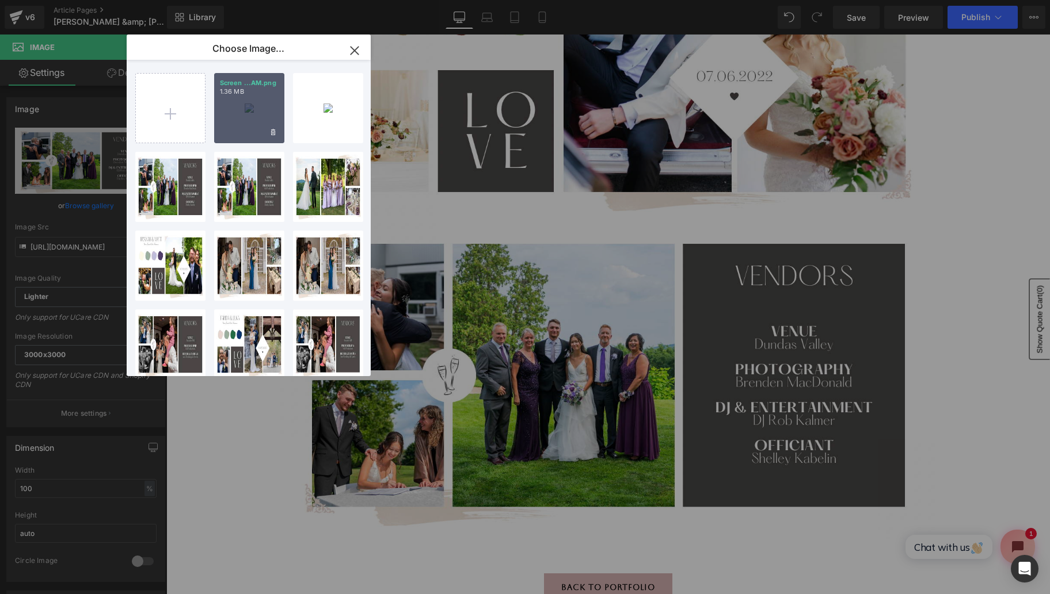
click at [235, 120] on div "Screen ...AM.png 1.36 MB" at bounding box center [249, 108] width 70 height 70
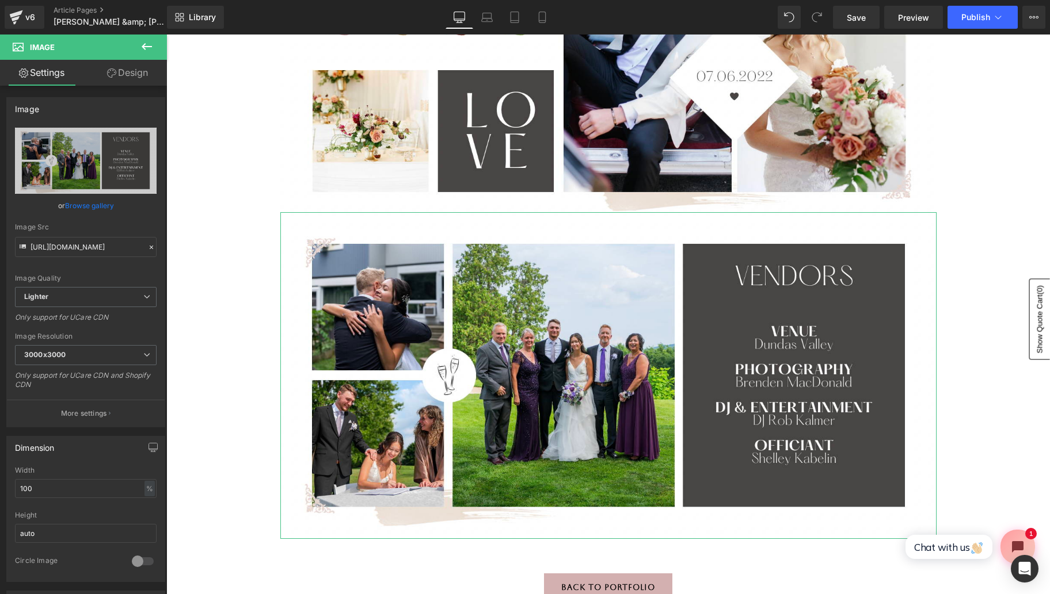
click at [96, 204] on link "Browse gallery" at bounding box center [89, 206] width 49 height 20
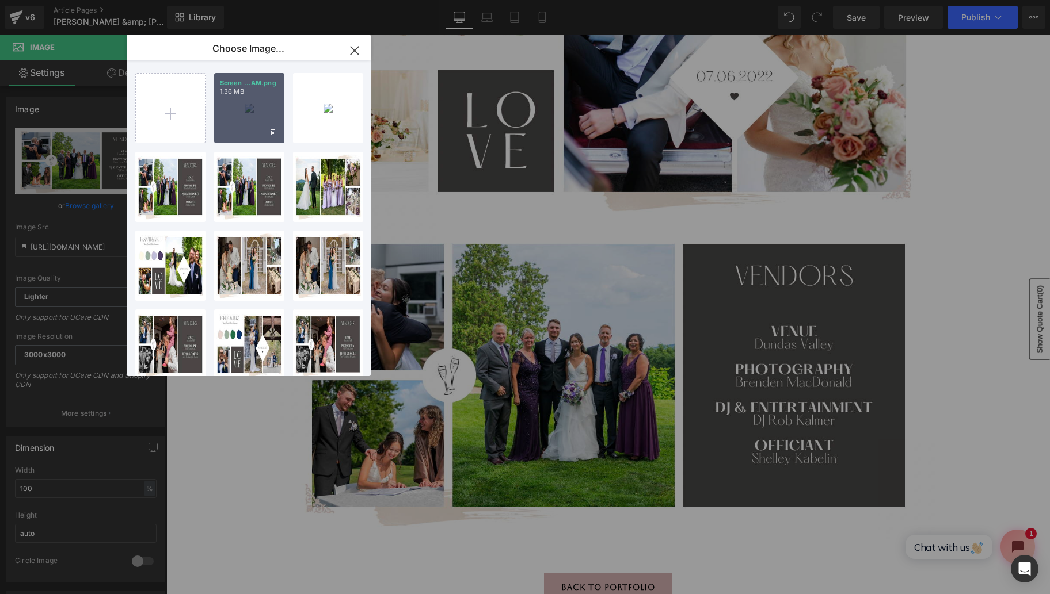
click at [229, 103] on div "Screen ...AM.png 1.36 MB" at bounding box center [249, 108] width 70 height 70
type input "https://ucarecdn.com/4fecc24b-8ef5-4199-a1d2-c51d31a6323b/-/format/auto/-/previ…"
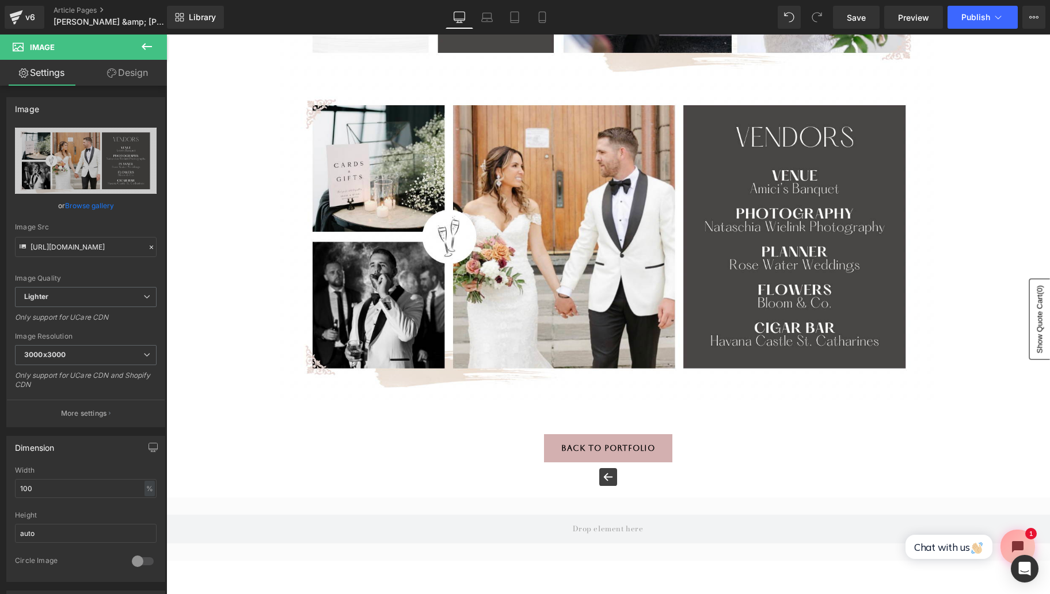
scroll to position [466, 0]
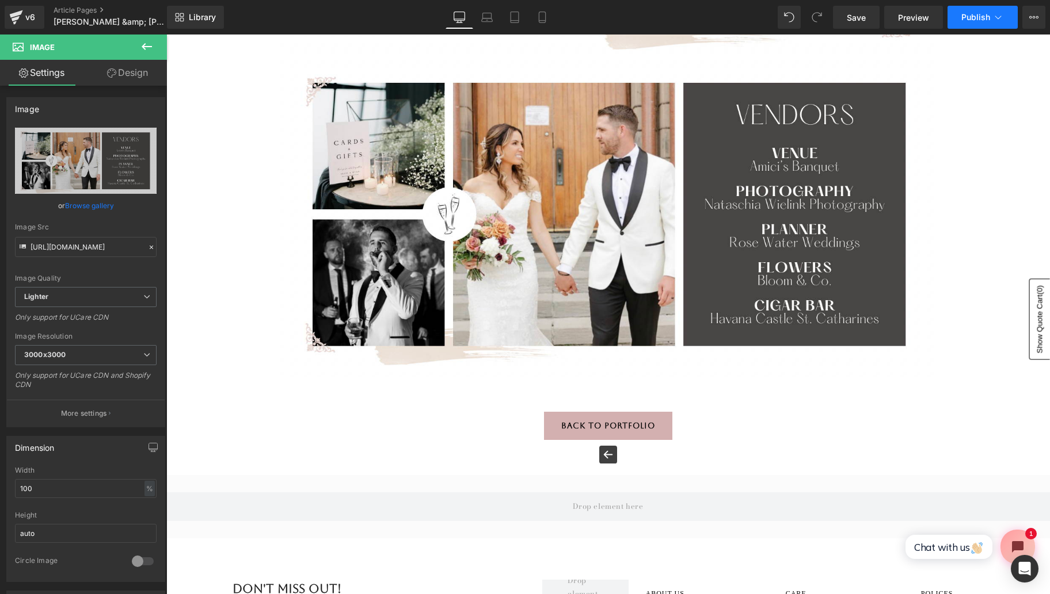
click at [973, 26] on button "Publish" at bounding box center [982, 17] width 70 height 23
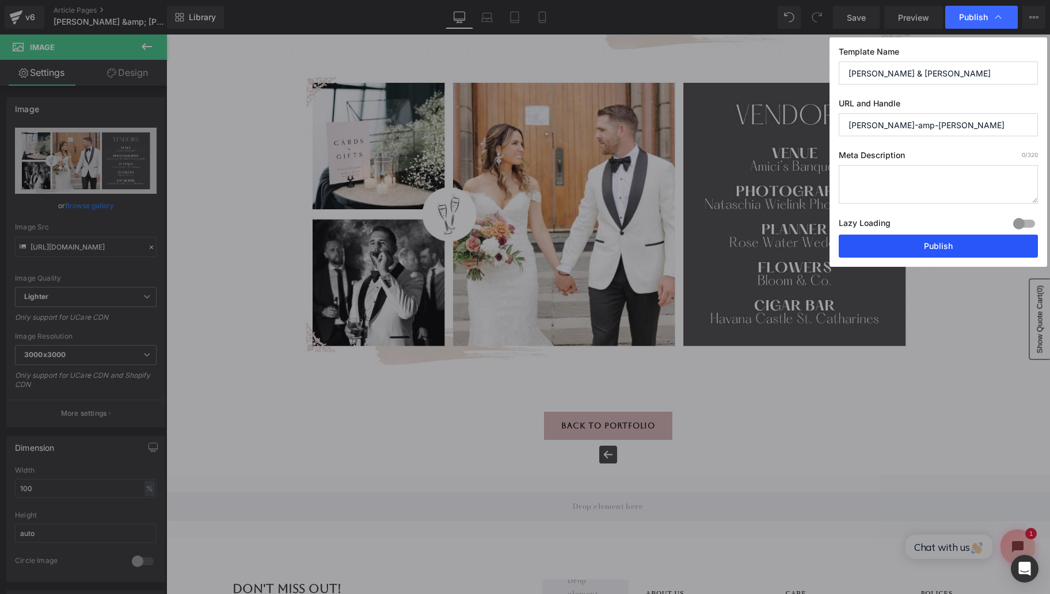
click at [935, 245] on button "Publish" at bounding box center [937, 246] width 199 height 23
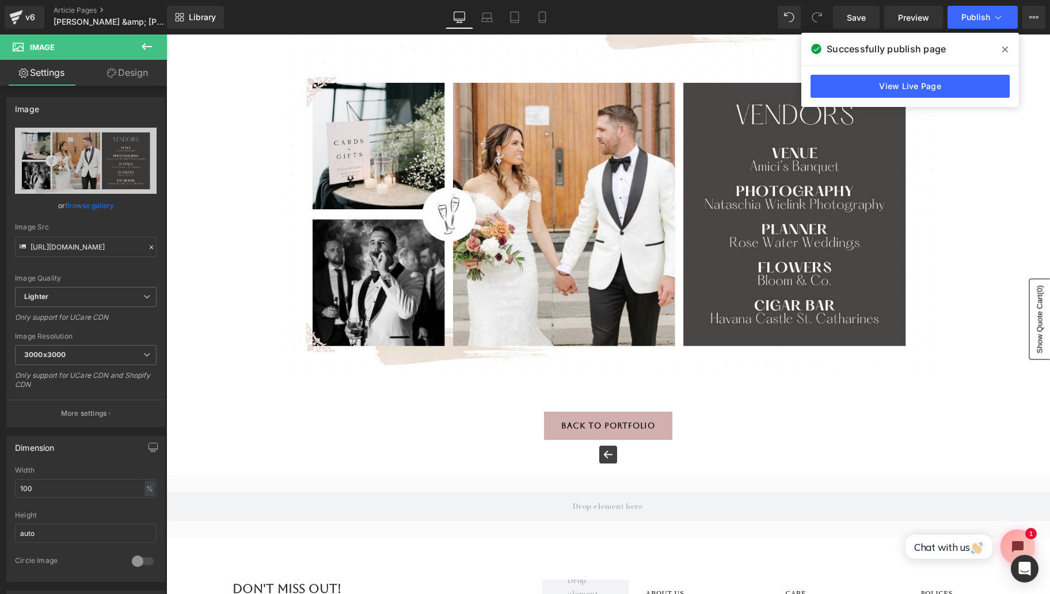
click at [1004, 49] on icon at bounding box center [1005, 49] width 6 height 9
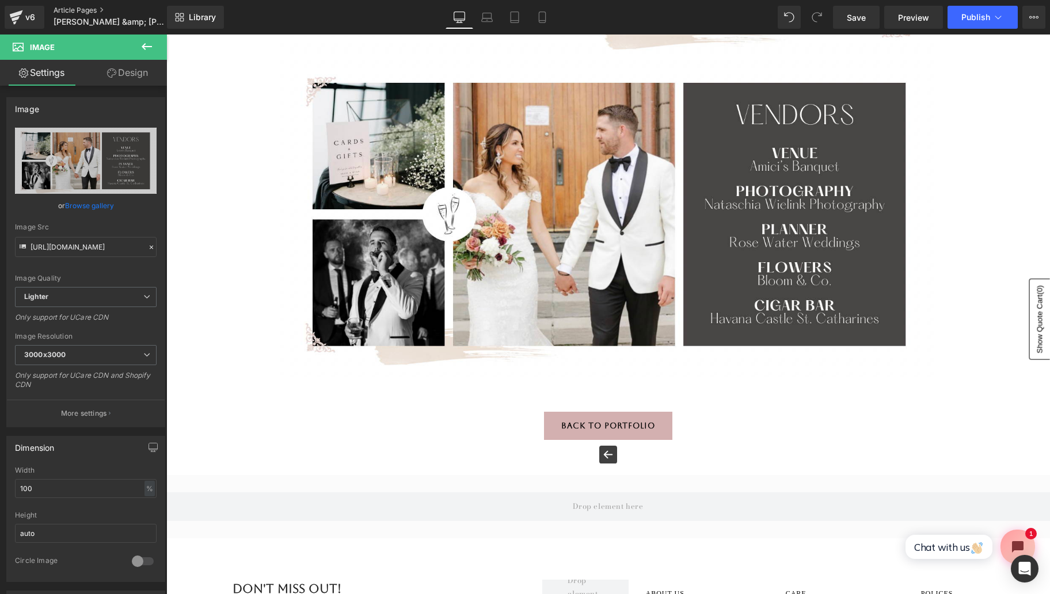
click at [69, 9] on link "Article Pages" at bounding box center [120, 10] width 132 height 9
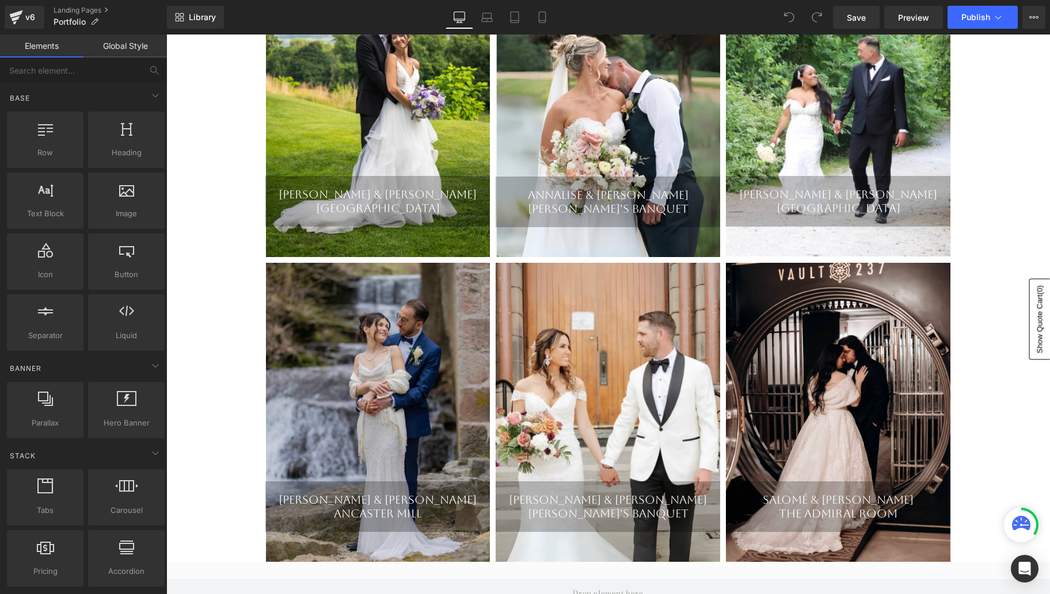
scroll to position [328, 0]
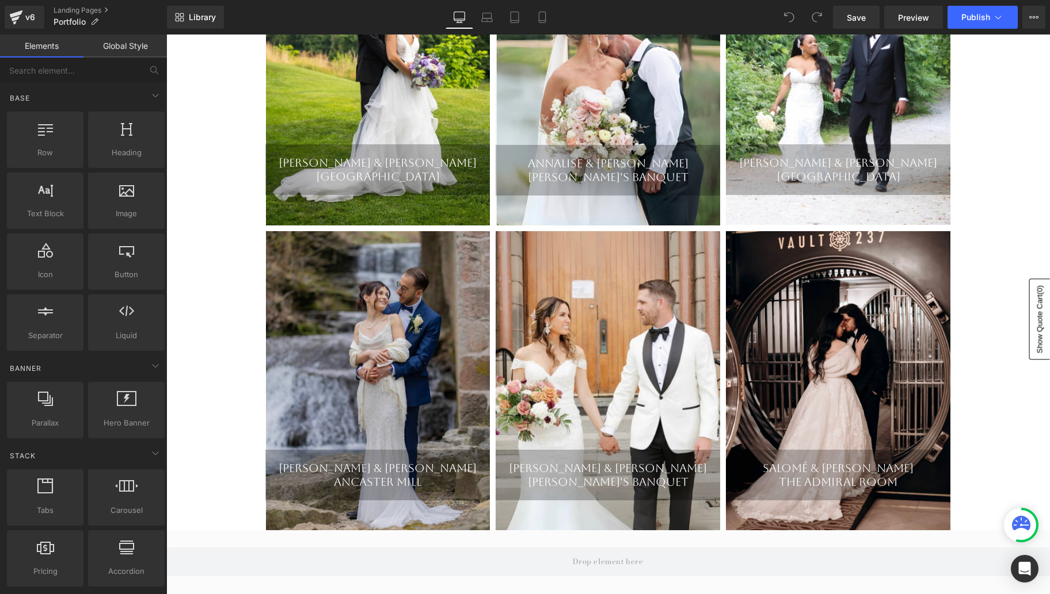
click at [641, 393] on div "[PERSON_NAME] & [PERSON_NAME] Banquet Heading" at bounding box center [607, 381] width 224 height 300
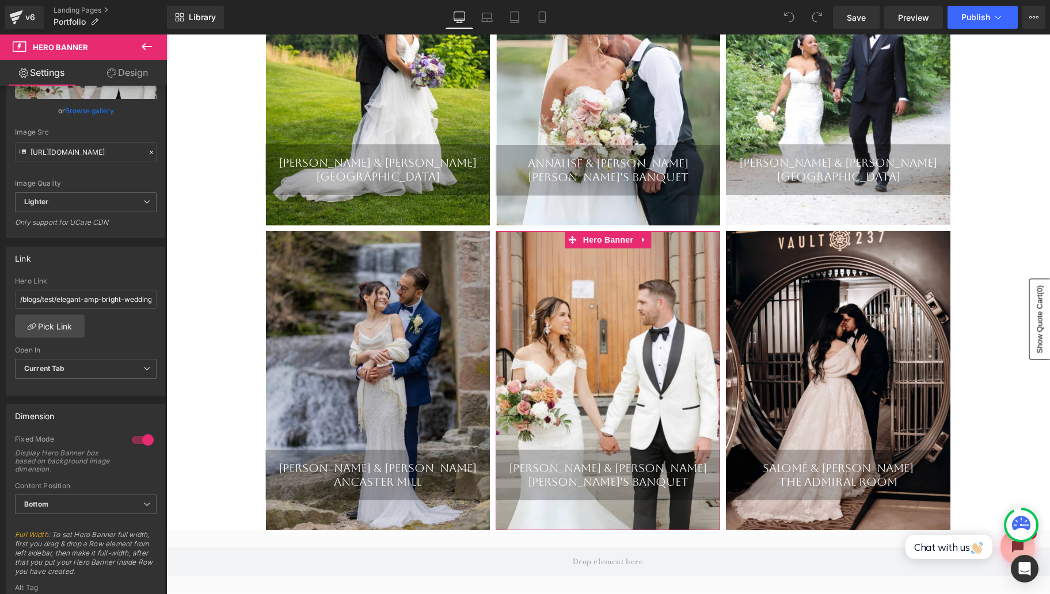
scroll to position [200, 0]
click at [58, 321] on link "Pick Link" at bounding box center [50, 325] width 70 height 23
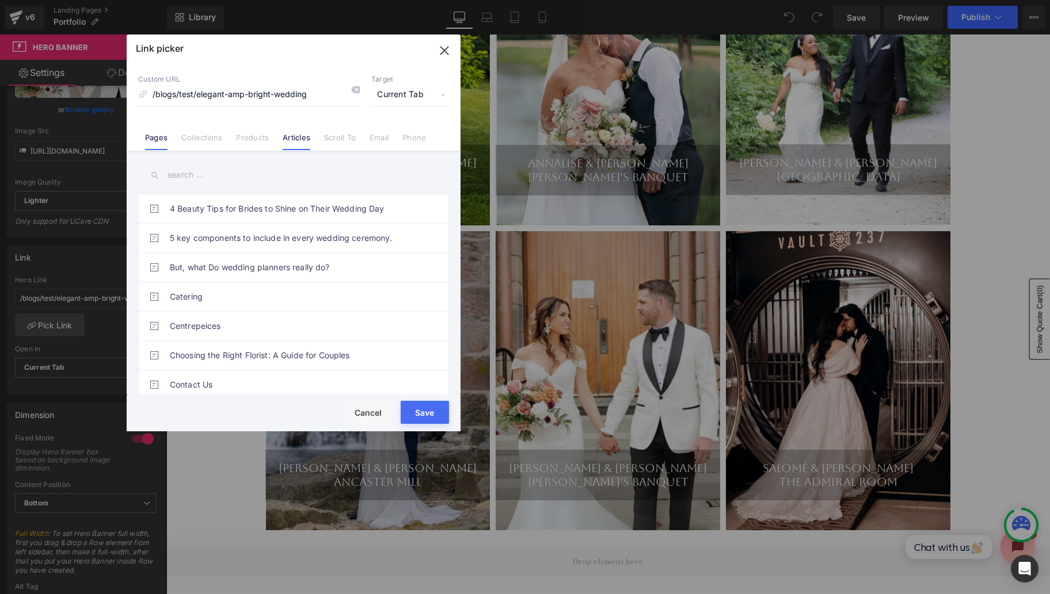
click at [297, 140] on link "Articles" at bounding box center [297, 141] width 28 height 17
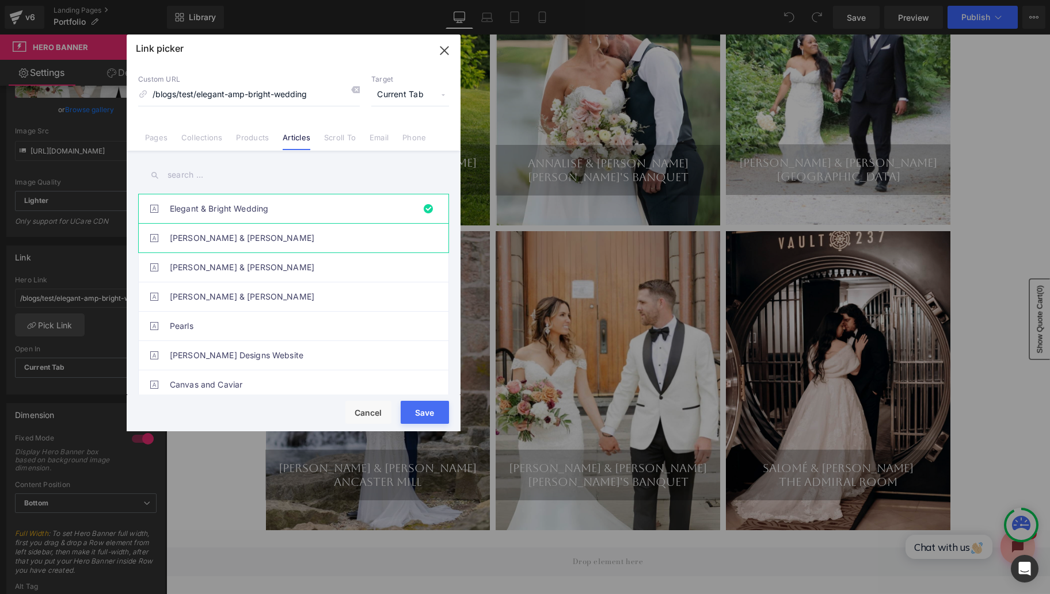
click at [207, 235] on link "[PERSON_NAME] & [PERSON_NAME]" at bounding box center [296, 238] width 253 height 29
type input "/blogs/test/[PERSON_NAME]-amp-[PERSON_NAME]"
click at [422, 410] on button "Save" at bounding box center [425, 412] width 48 height 23
type input "/blogs/test/[PERSON_NAME]-amp-[PERSON_NAME]"
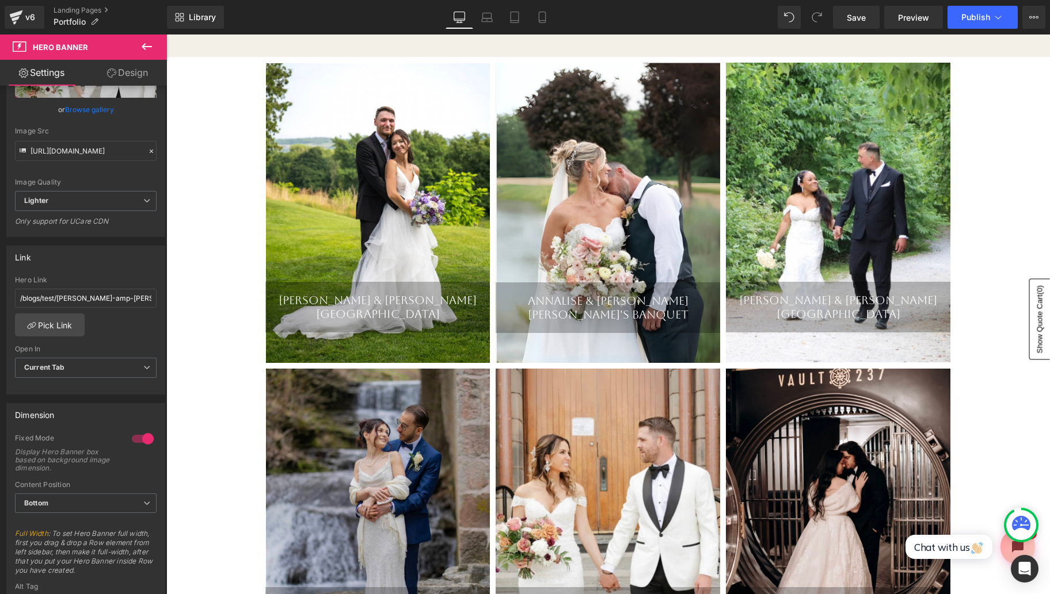
scroll to position [182, 0]
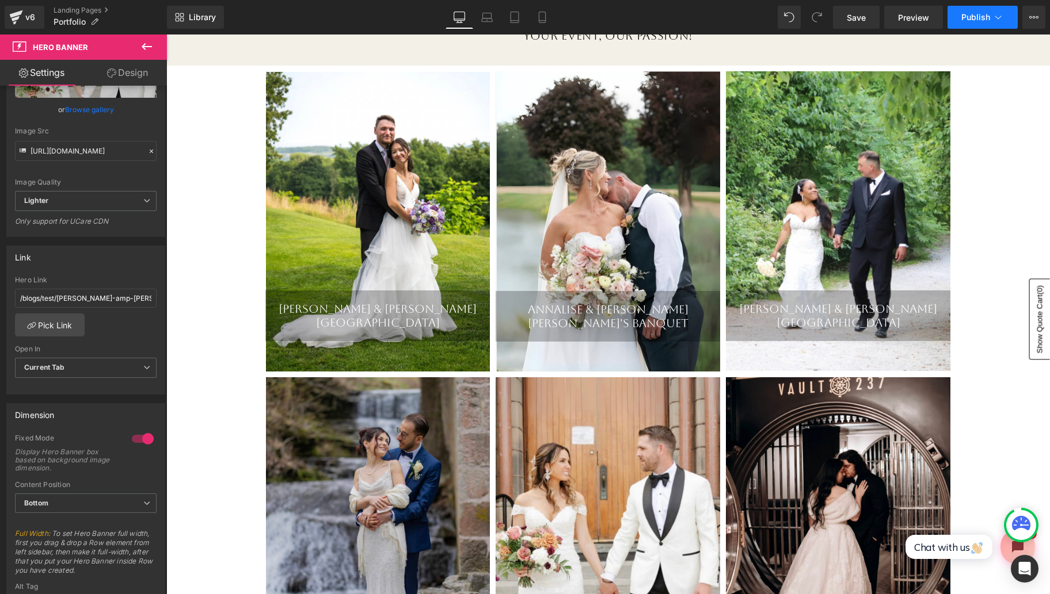
click at [986, 21] on span "Publish" at bounding box center [975, 17] width 29 height 9
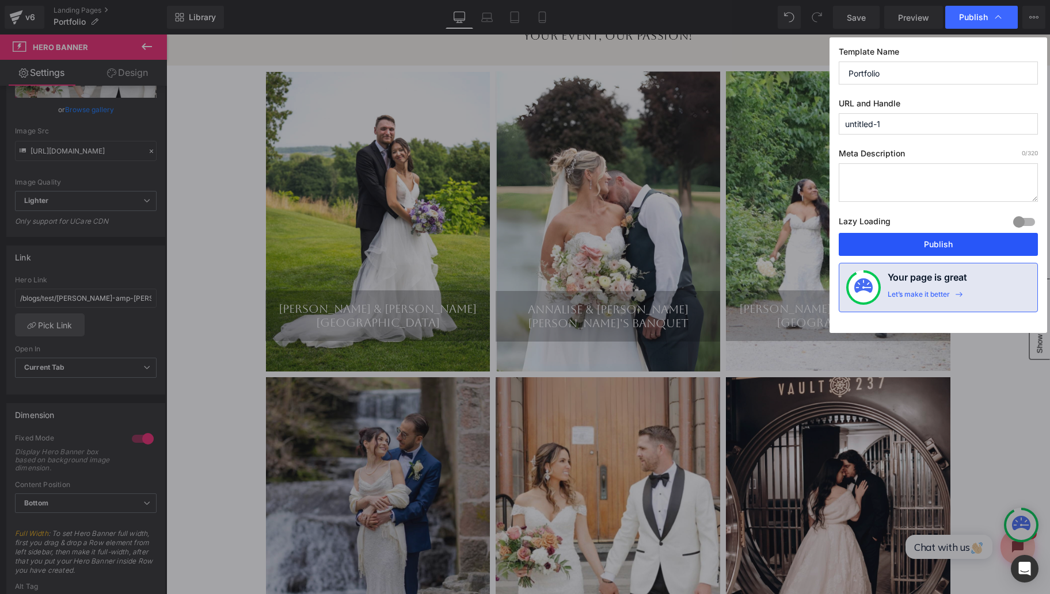
click at [921, 249] on button "Publish" at bounding box center [937, 244] width 199 height 23
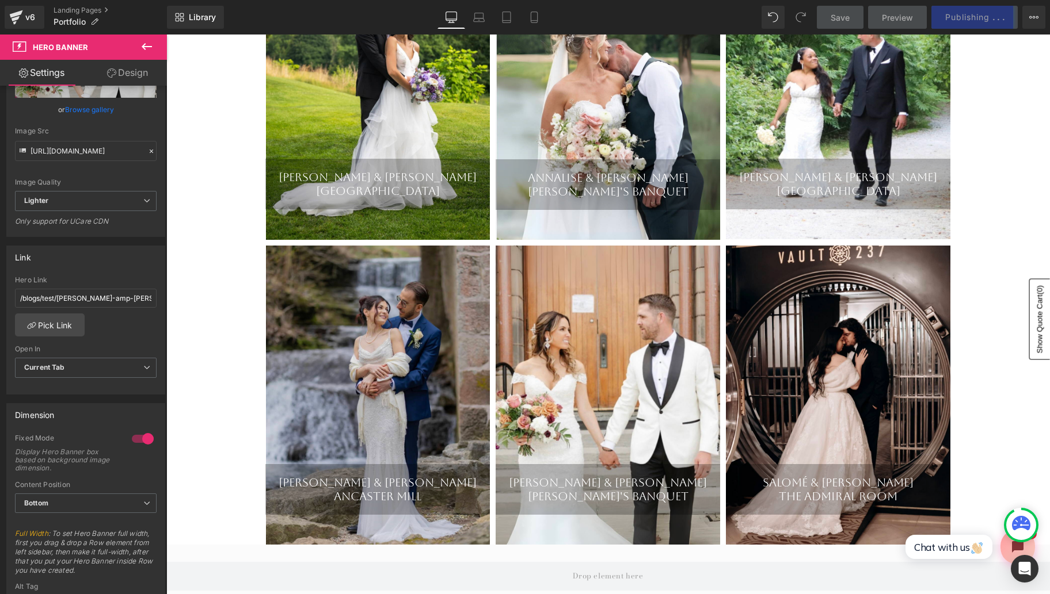
scroll to position [315, 0]
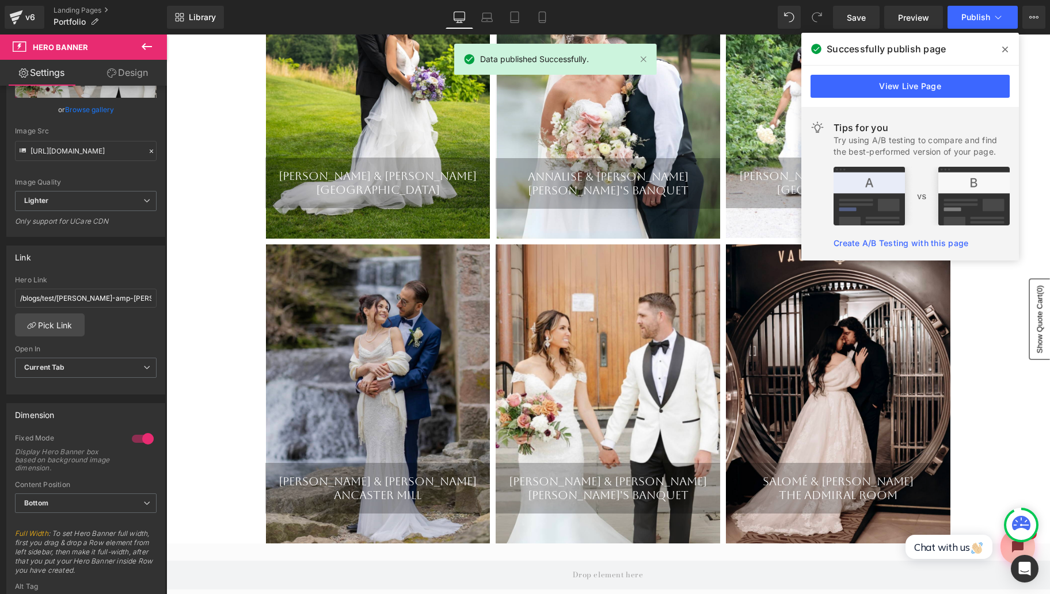
click at [1008, 52] on span at bounding box center [1005, 49] width 18 height 18
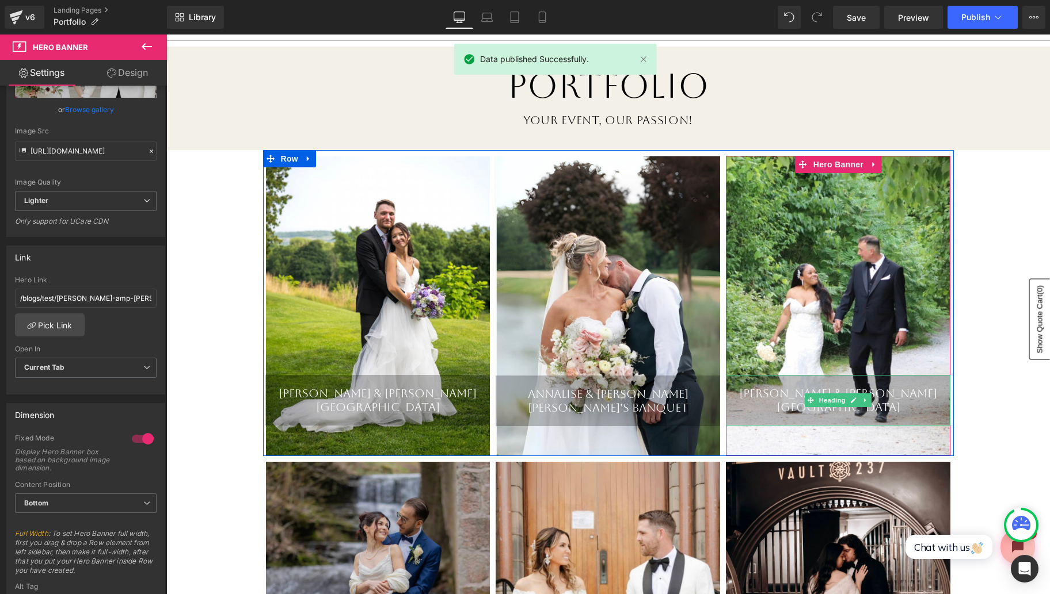
scroll to position [0, 0]
